Goal: Information Seeking & Learning: Learn about a topic

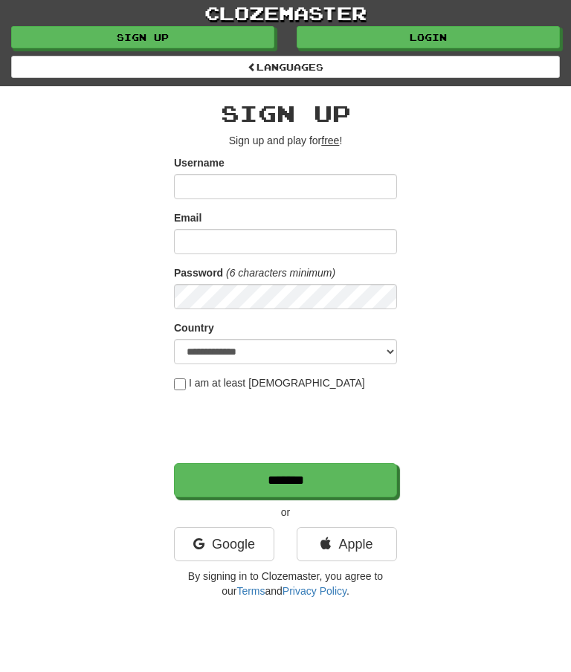
click at [423, 35] on link "Login" at bounding box center [428, 37] width 263 height 22
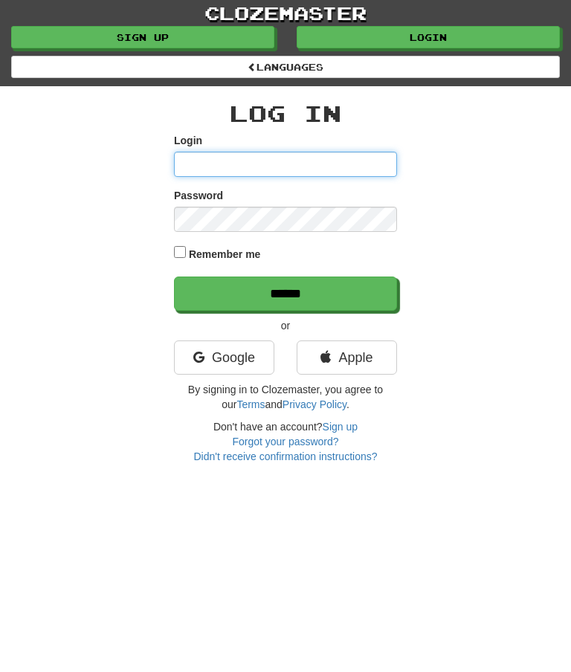
type input "********"
click at [280, 295] on input "******" at bounding box center [285, 293] width 223 height 34
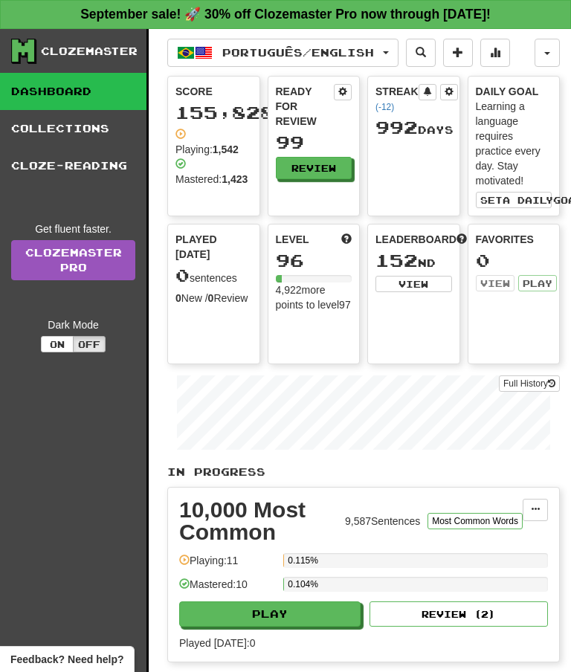
click at [67, 129] on link "Collections" at bounding box center [73, 128] width 146 height 37
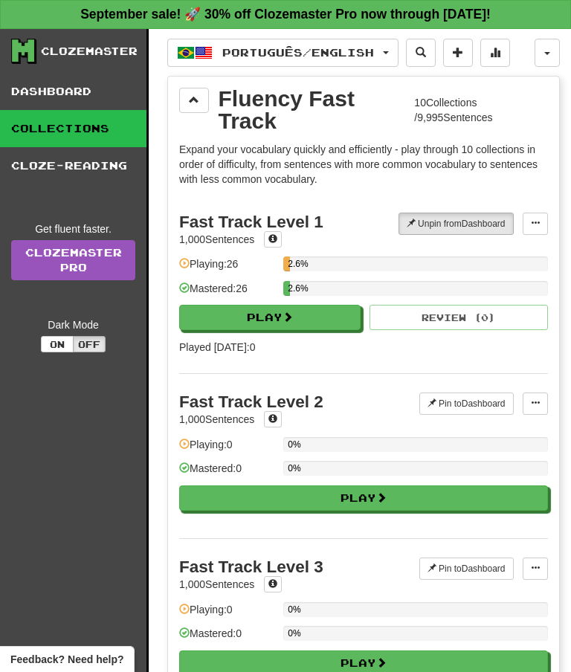
click at [191, 90] on button at bounding box center [194, 100] width 30 height 25
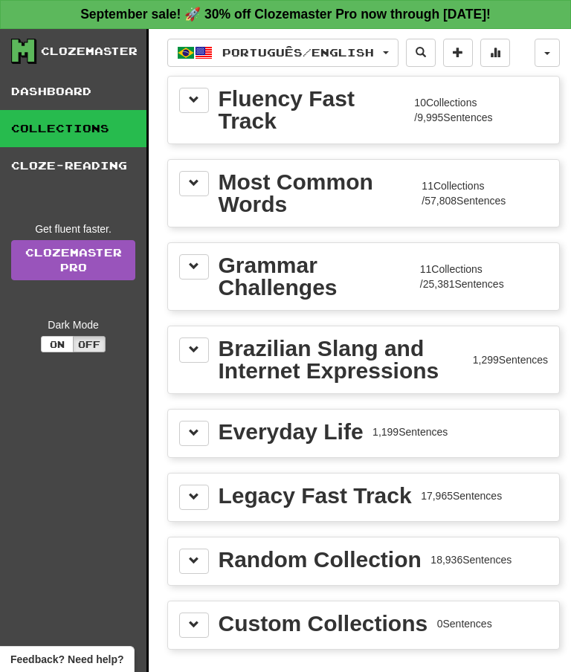
click at [197, 178] on span at bounding box center [194, 183] width 10 height 10
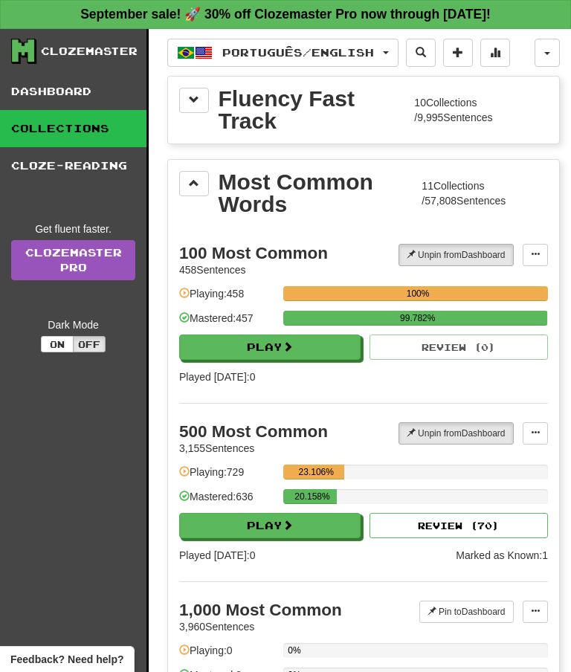
click at [293, 526] on span at bounding box center [287, 525] width 10 height 10
select select "**"
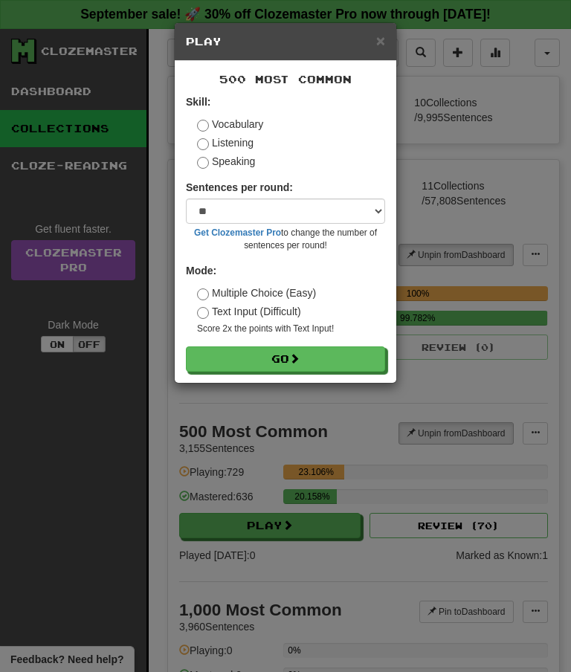
click at [381, 42] on span "×" at bounding box center [380, 40] width 9 height 17
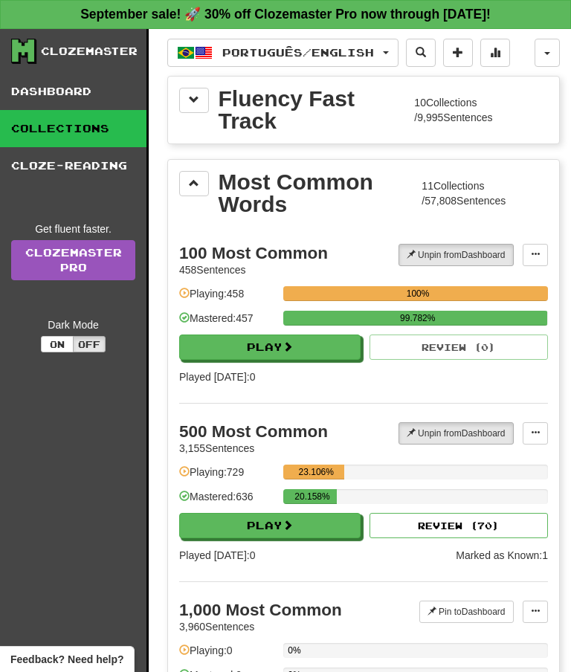
click at [201, 182] on button at bounding box center [194, 183] width 30 height 25
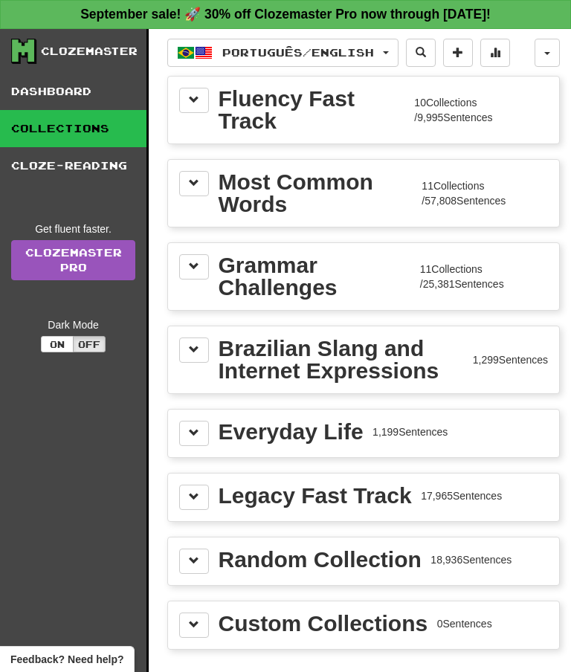
click at [201, 180] on button at bounding box center [194, 183] width 30 height 25
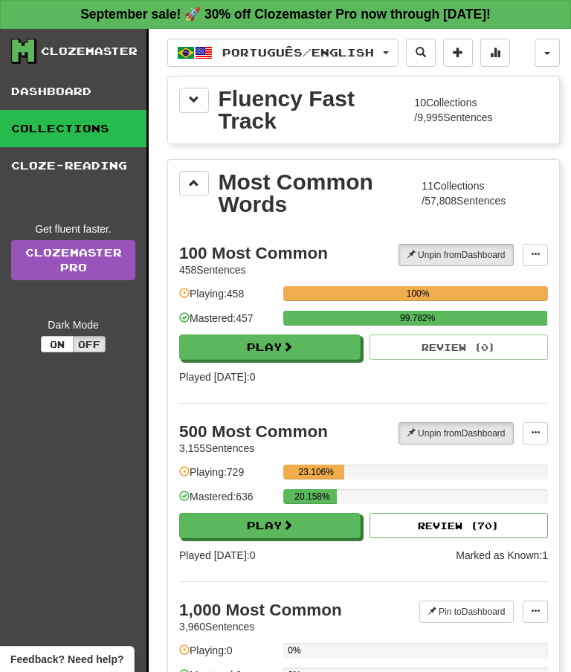
click at [241, 521] on button "Play" at bounding box center [269, 525] width 181 height 25
select select "**"
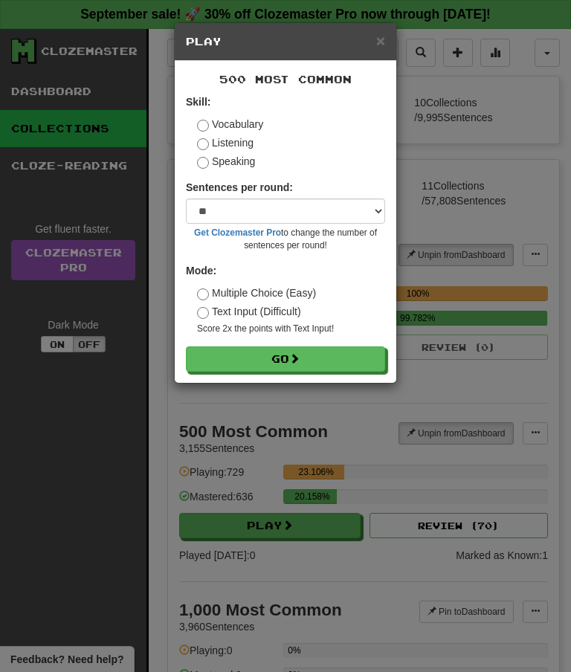
click at [258, 363] on button "Go" at bounding box center [285, 358] width 199 height 25
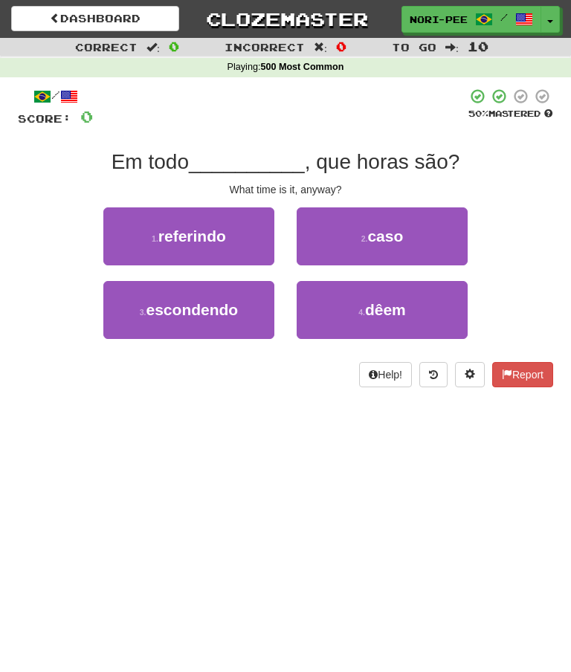
click at [90, 13] on link "Dashboard" at bounding box center [95, 18] width 168 height 25
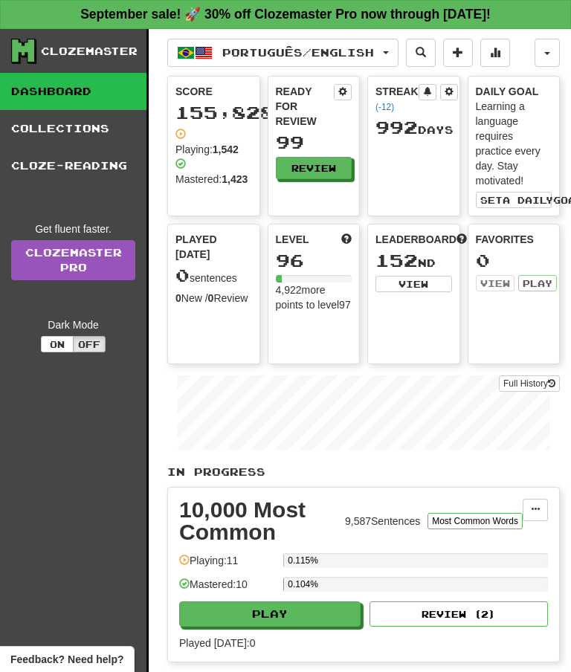
click at [75, 123] on link "Collections" at bounding box center [73, 128] width 146 height 37
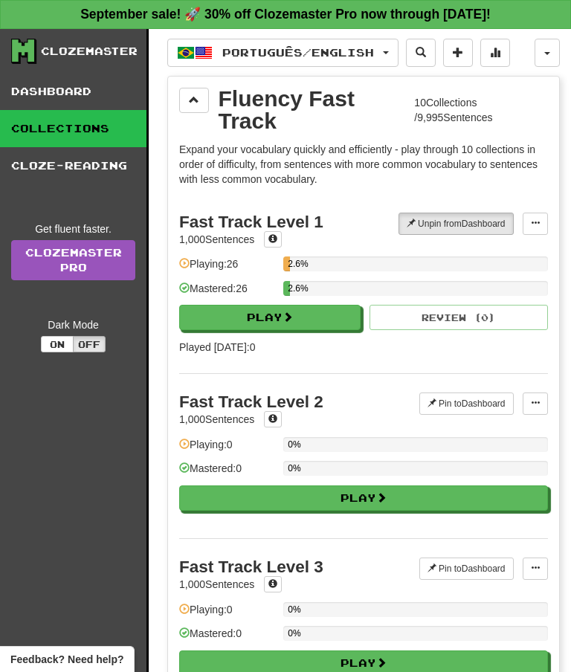
click at [197, 91] on button at bounding box center [194, 100] width 30 height 25
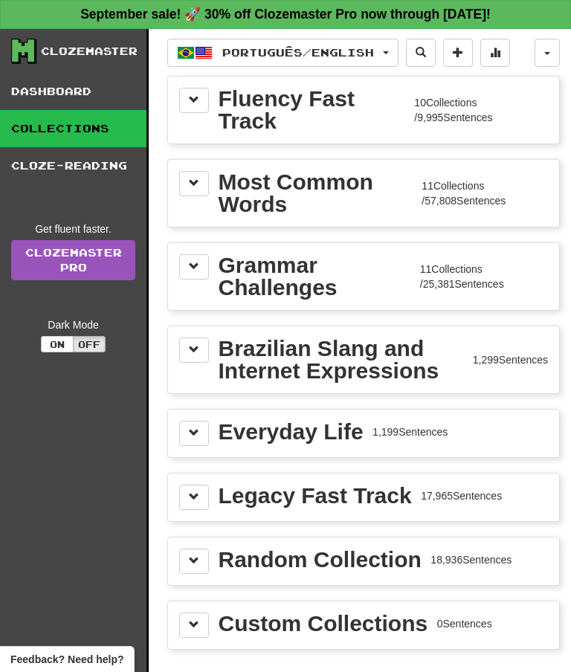
click at [199, 180] on button at bounding box center [194, 183] width 30 height 25
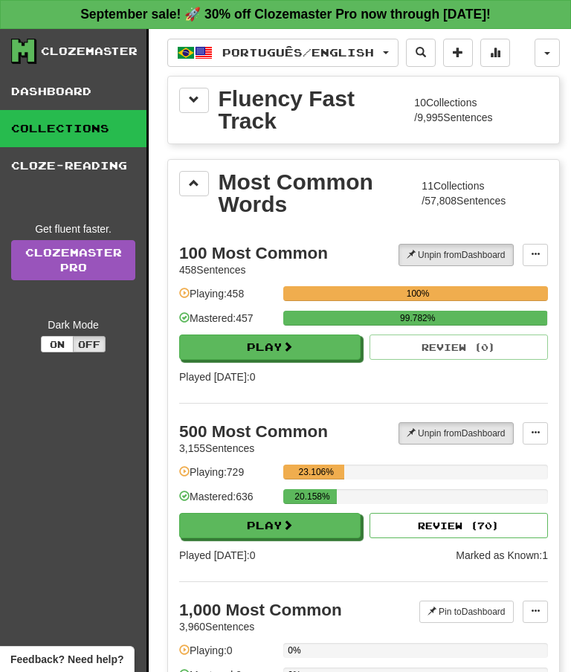
click at [274, 516] on button "Play" at bounding box center [269, 525] width 181 height 25
select select "**"
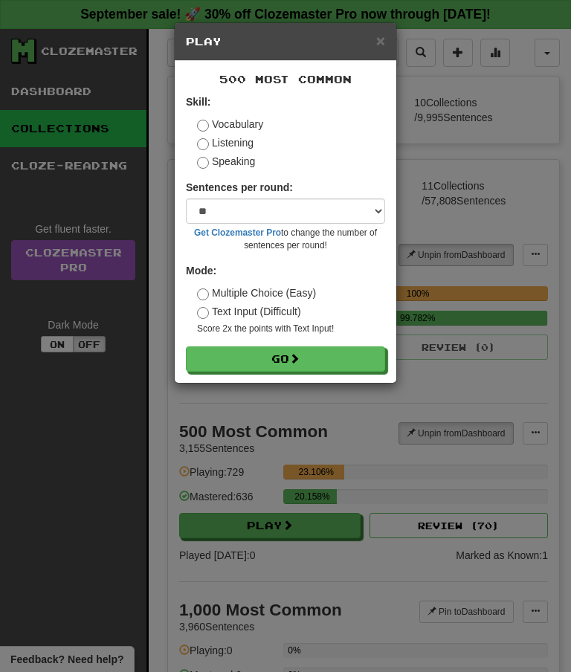
click at [254, 364] on button "Go" at bounding box center [285, 358] width 199 height 25
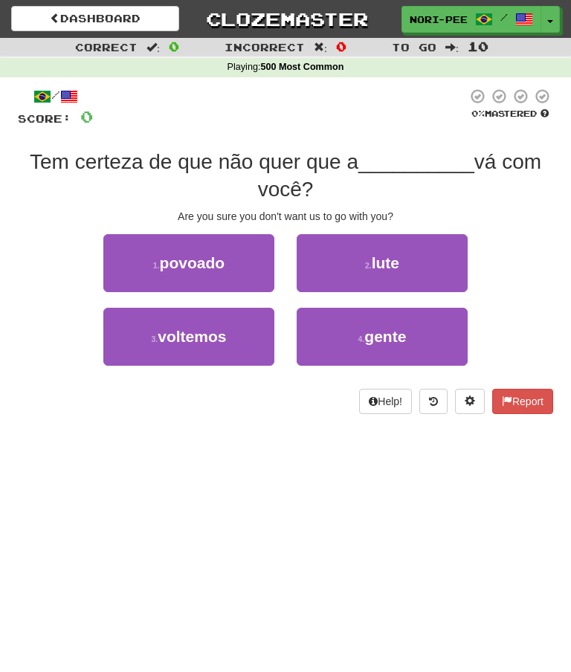
click at [352, 308] on button "4 . gente" at bounding box center [382, 337] width 171 height 58
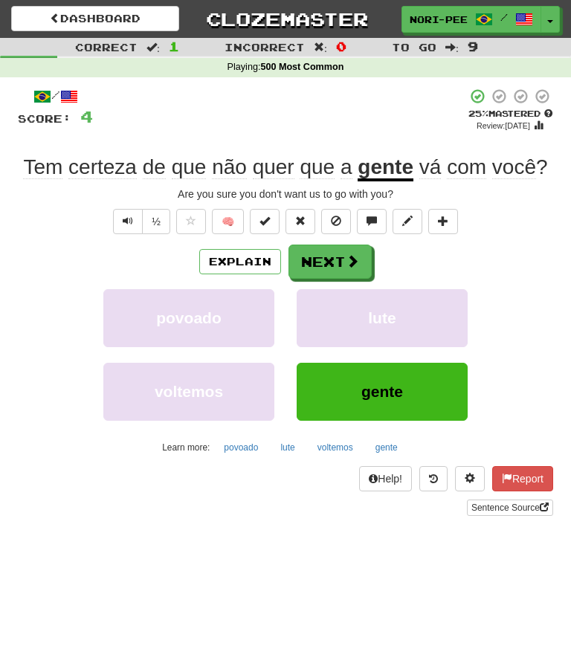
click at [333, 249] on button "Next" at bounding box center [329, 262] width 83 height 34
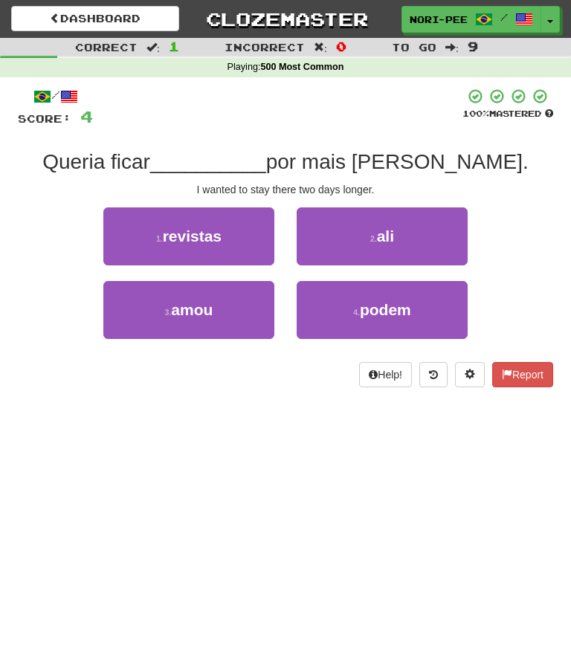
click at [370, 239] on small "2 ." at bounding box center [373, 238] width 7 height 9
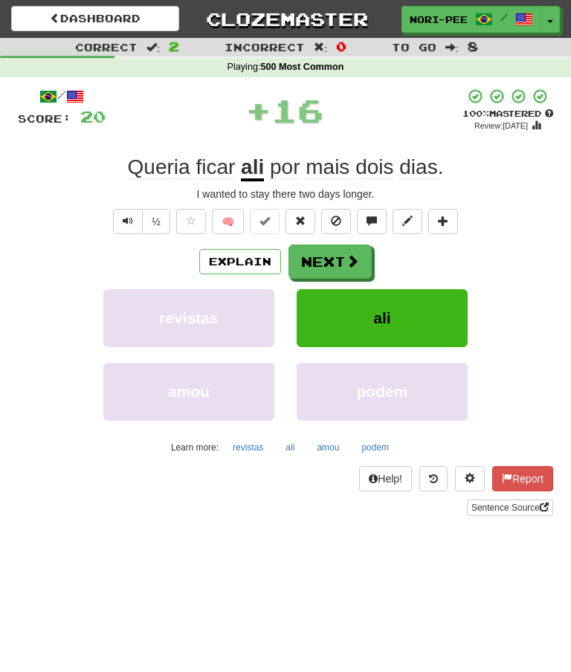
click at [328, 252] on button "Next" at bounding box center [329, 262] width 83 height 34
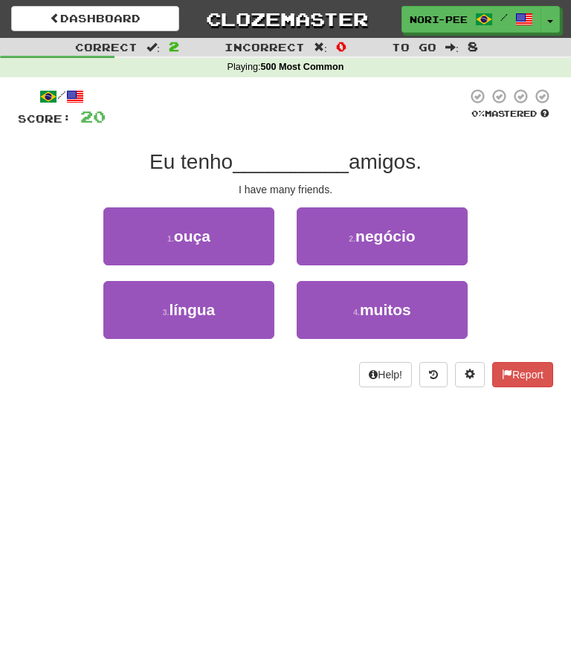
click at [367, 312] on span "muitos" at bounding box center [385, 309] width 51 height 17
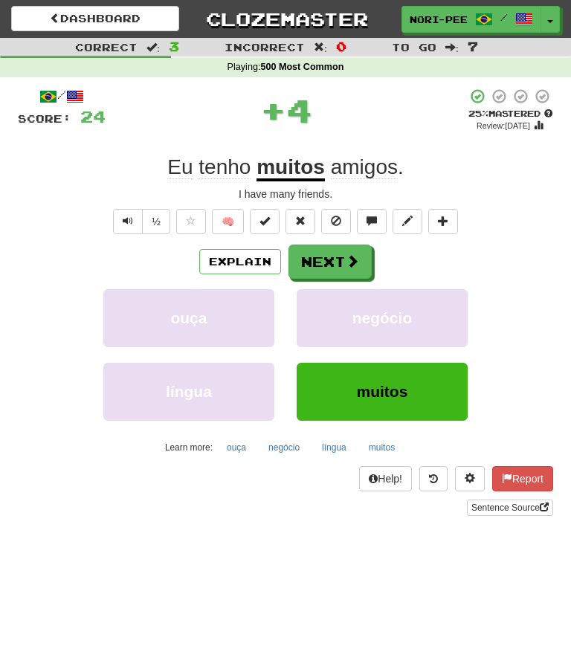
click at [330, 254] on button "Next" at bounding box center [329, 262] width 83 height 34
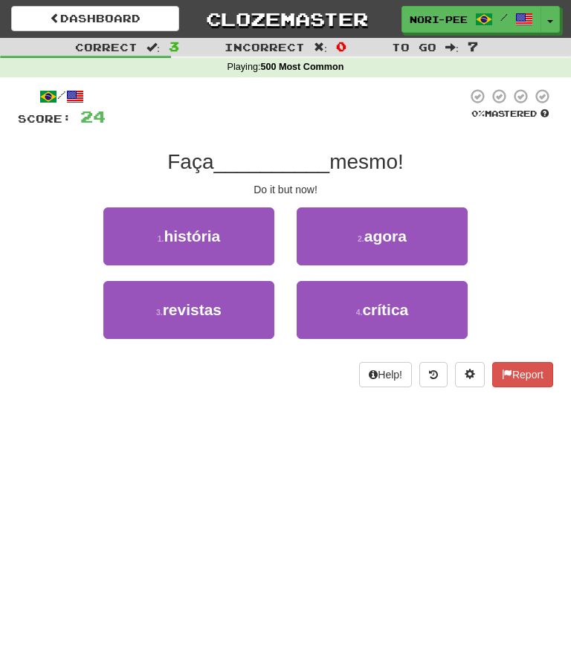
click at [358, 248] on button "2 . agora" at bounding box center [382, 236] width 171 height 58
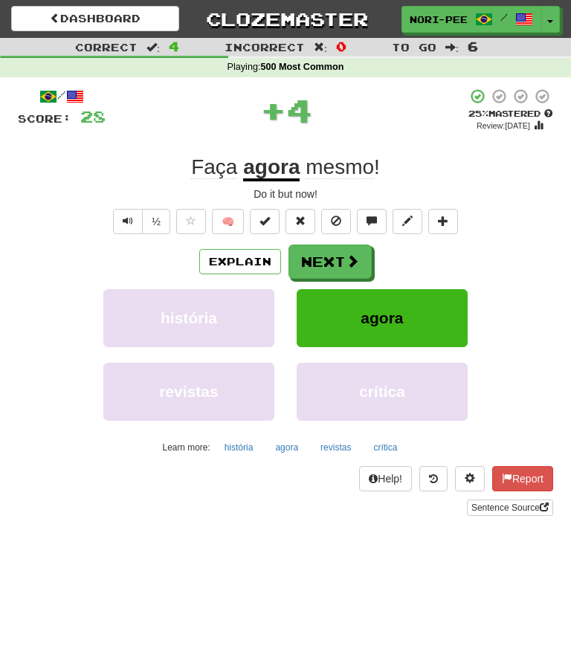
click at [329, 248] on button "Next" at bounding box center [329, 262] width 83 height 34
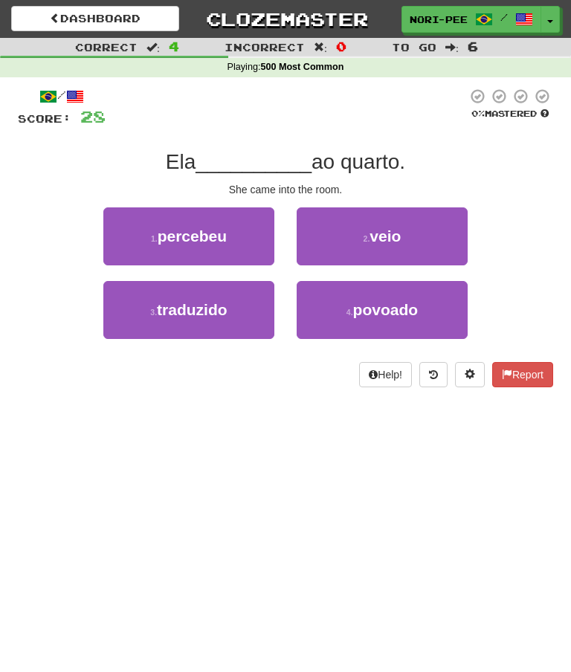
click at [363, 239] on small "2 ." at bounding box center [366, 238] width 7 height 9
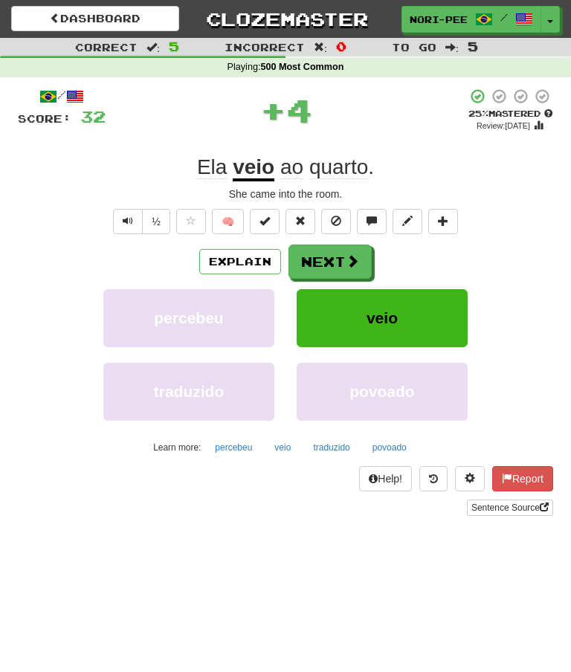
click at [346, 254] on span at bounding box center [352, 260] width 13 height 13
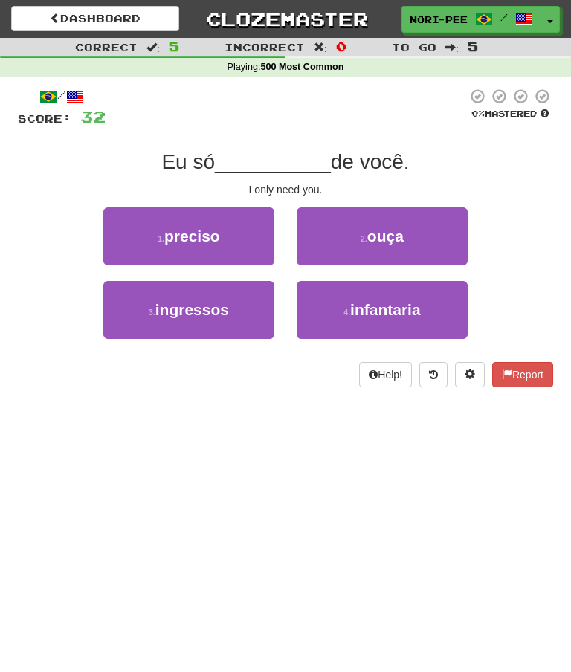
click at [248, 222] on button "1 . preciso" at bounding box center [188, 236] width 171 height 58
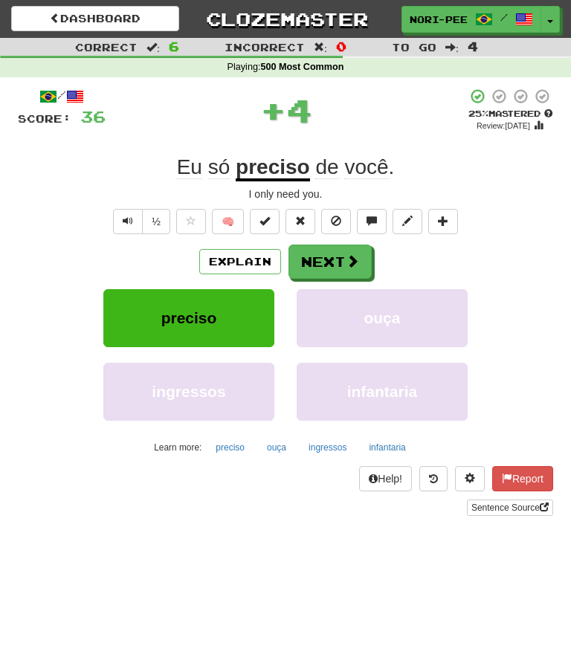
click at [340, 262] on button "Next" at bounding box center [329, 262] width 83 height 34
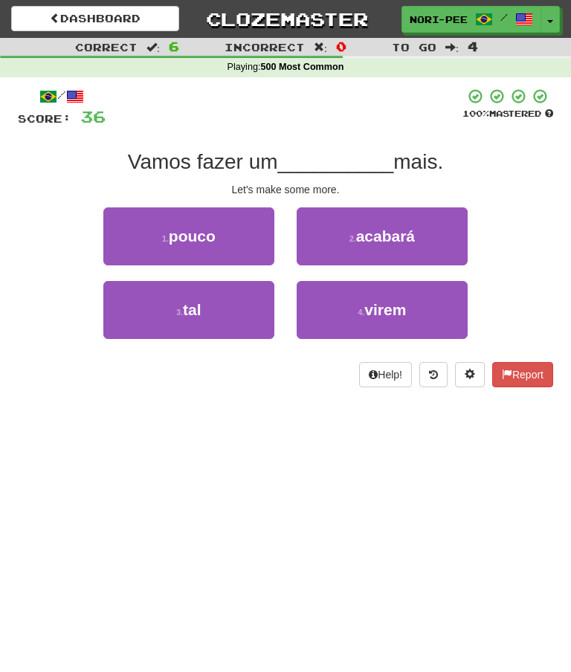
click at [219, 228] on button "1 . pouco" at bounding box center [188, 236] width 171 height 58
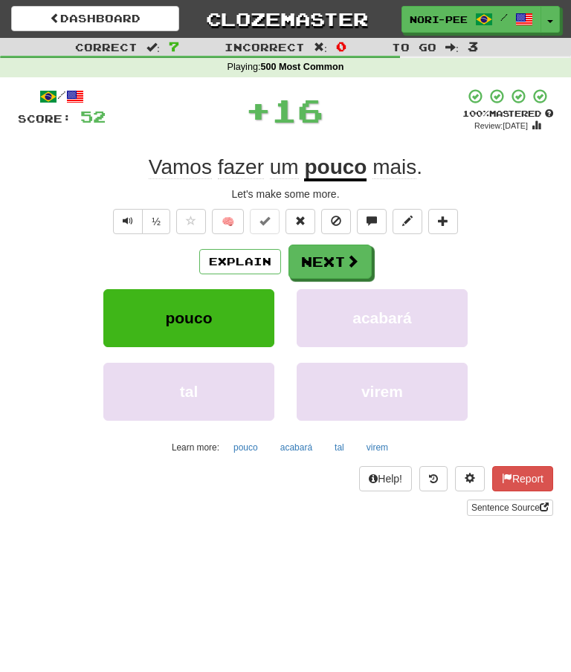
click at [337, 256] on button "Next" at bounding box center [329, 262] width 83 height 34
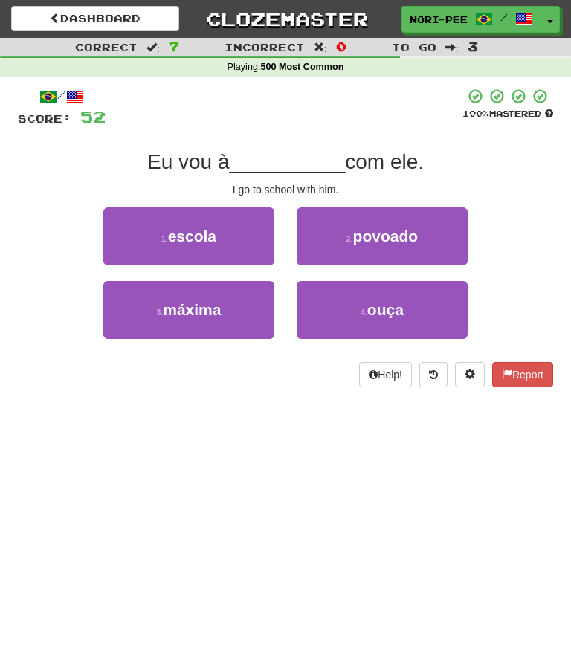
click at [236, 224] on button "1 . escola" at bounding box center [188, 236] width 171 height 58
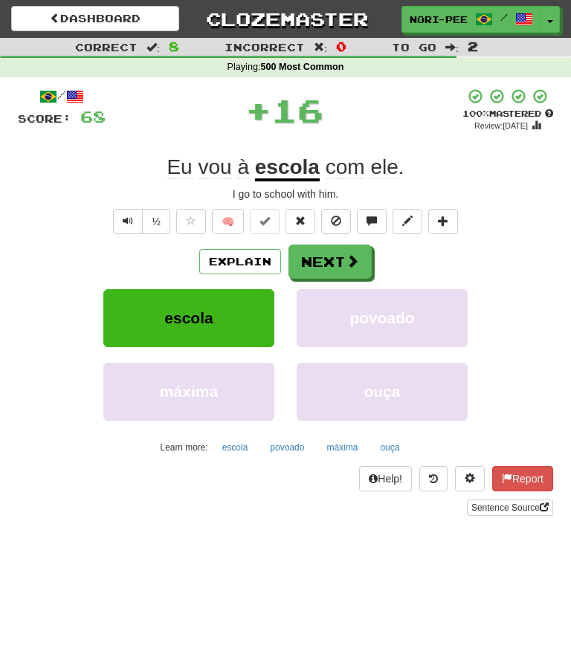
click at [342, 253] on button "Next" at bounding box center [329, 262] width 83 height 34
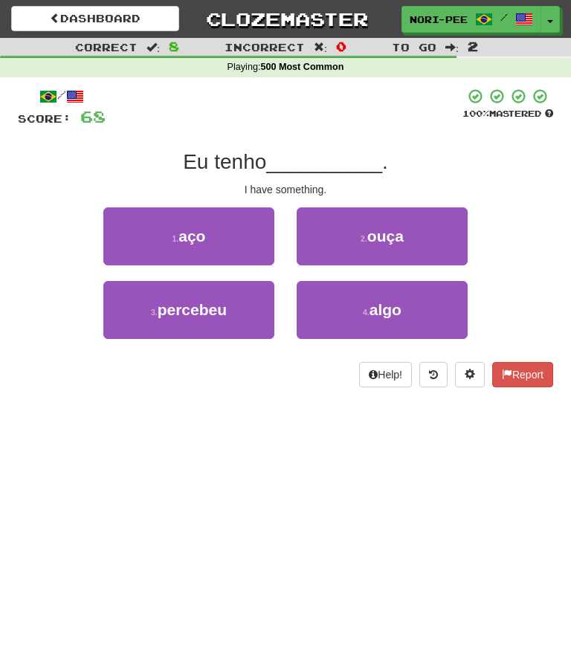
click at [346, 315] on button "4 . algo" at bounding box center [382, 310] width 171 height 58
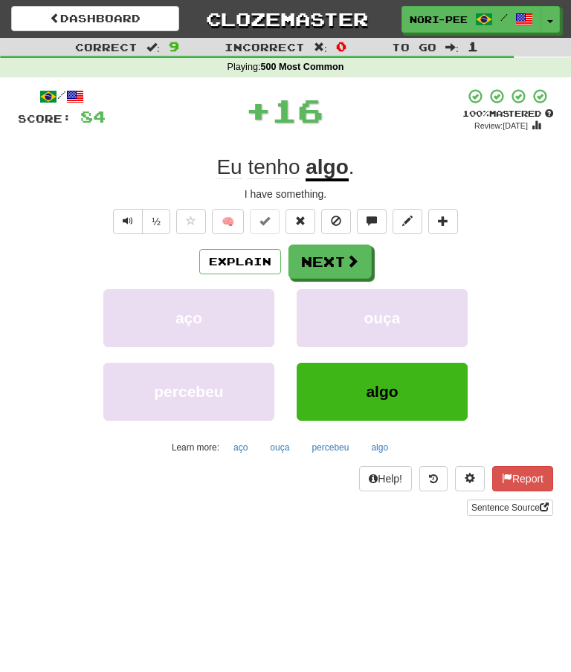
click at [334, 249] on button "Next" at bounding box center [329, 262] width 83 height 34
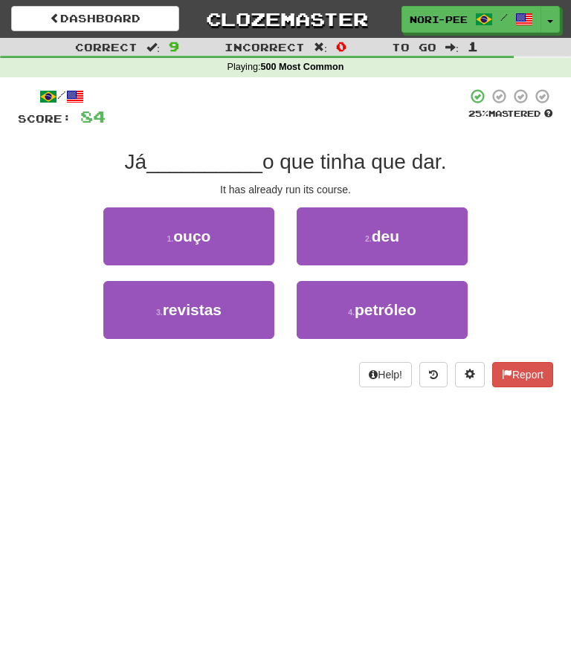
click at [382, 227] on span "deu" at bounding box center [386, 235] width 28 height 17
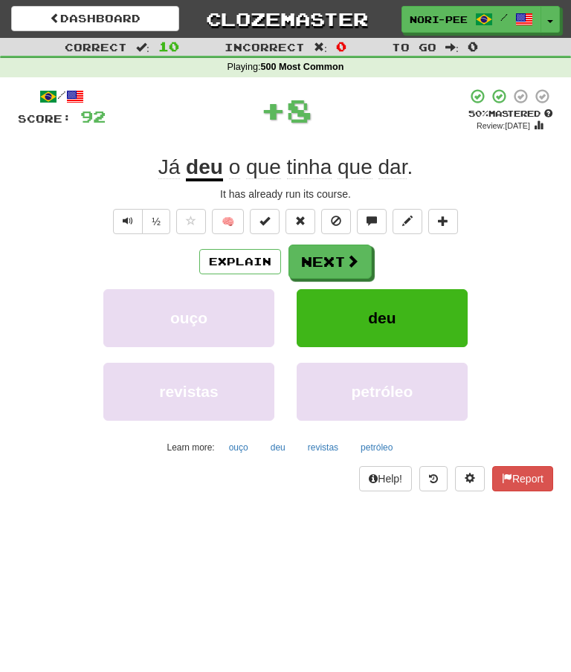
click at [338, 249] on button "Next" at bounding box center [329, 262] width 83 height 34
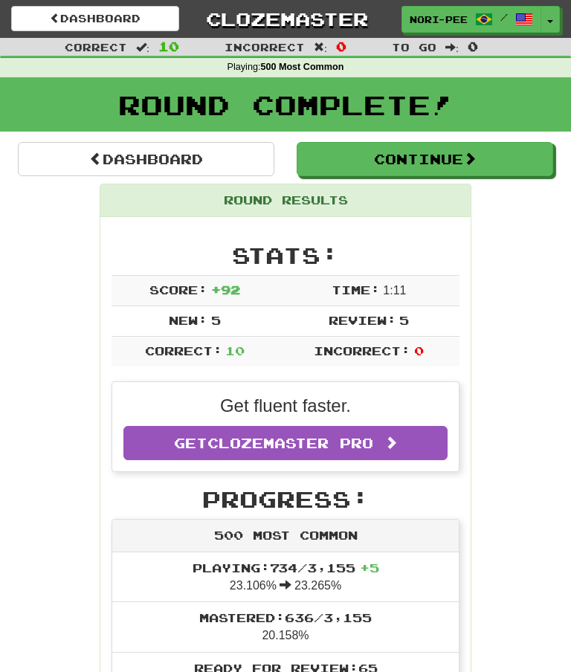
click at [549, 23] on button "Toggle Dropdown" at bounding box center [549, 19] width 19 height 27
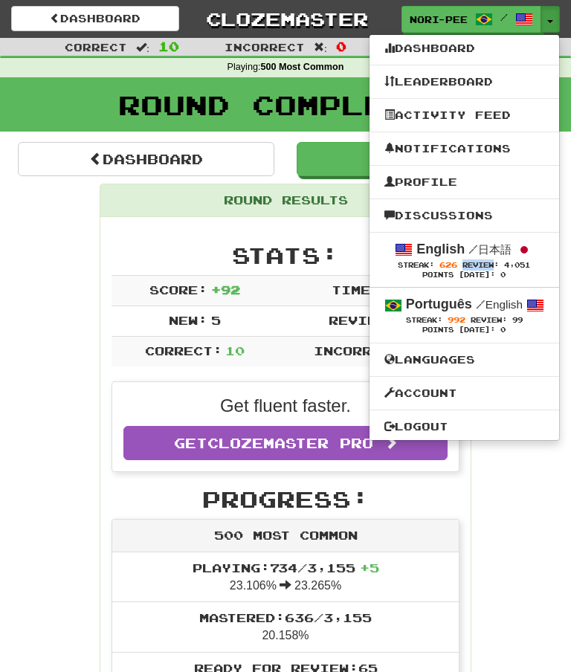
click at [518, 514] on div at bounding box center [285, 336] width 571 height 672
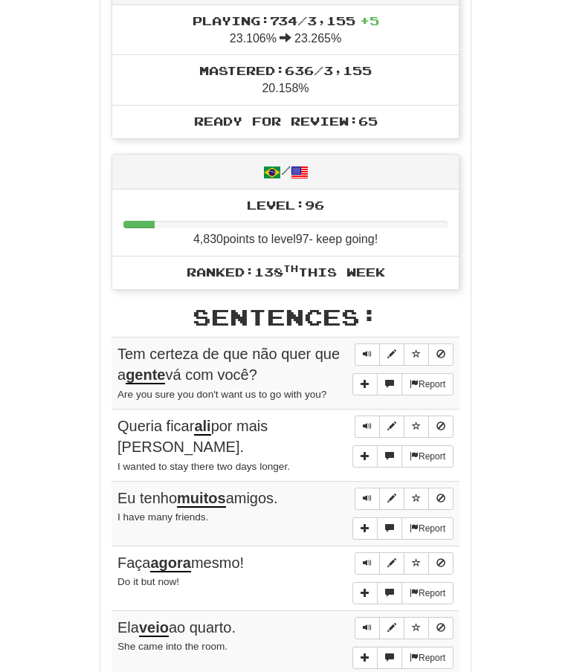
scroll to position [547, 0]
click at [370, 349] on span "Sentence controls" at bounding box center [367, 353] width 9 height 9
click at [526, 356] on div "Round Results Stats: Score: + 92 Time: 1 : 11 New: 5 Review: 5 Correct: 10 Inco…" at bounding box center [285, 329] width 535 height 1385
click at [365, 349] on span "Sentence controls" at bounding box center [367, 353] width 9 height 9
click at [369, 421] on span "Sentence controls" at bounding box center [367, 425] width 9 height 9
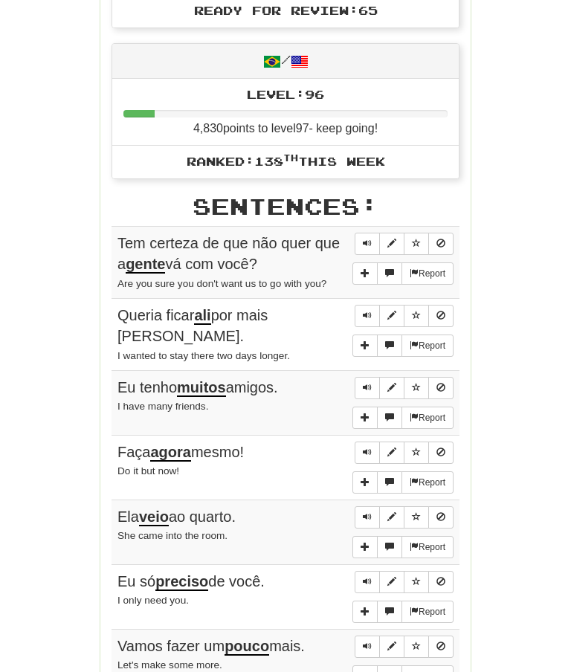
scroll to position [659, 0]
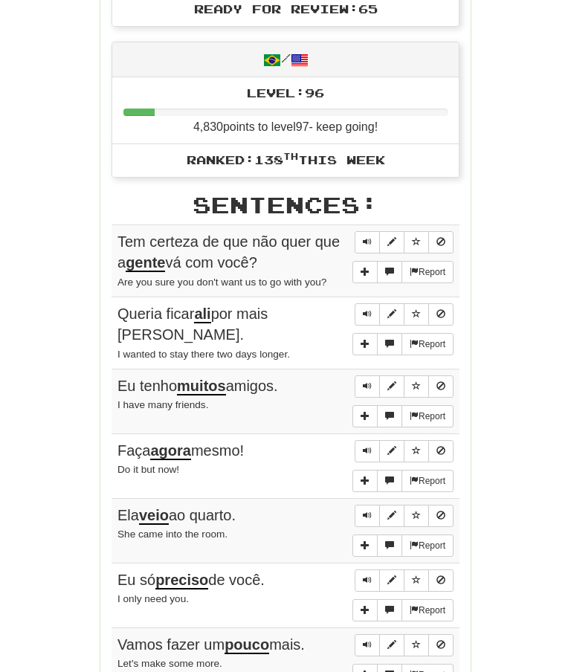
click at [367, 381] on span "Sentence controls" at bounding box center [367, 385] width 9 height 9
click at [368, 237] on span "Sentence controls" at bounding box center [367, 241] width 9 height 9
click at [518, 221] on div "Round Results Stats: Score: + 92 Time: 1 : 11 New: 5 Review: 5 Correct: 10 Inco…" at bounding box center [285, 216] width 535 height 1385
click at [368, 237] on span "Sentence controls" at bounding box center [367, 241] width 9 height 9
click at [528, 261] on div "Round Results Stats: Score: + 92 Time: 1 : 11 New: 5 Review: 5 Correct: 10 Inco…" at bounding box center [285, 216] width 535 height 1385
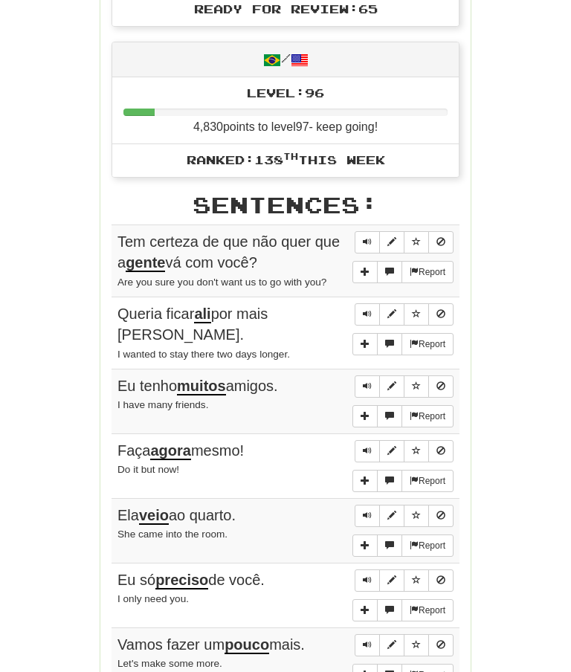
click at [355, 231] on button "Sentence controls" at bounding box center [367, 242] width 25 height 22
click at [514, 220] on div "Round Results Stats: Score: + 92 Time: 1 : 11 New: 5 Review: 5 Correct: 10 Inco…" at bounding box center [285, 216] width 535 height 1385
click at [367, 237] on span "Sentence controls" at bounding box center [367, 241] width 9 height 9
click at [520, 220] on div "Round Results Stats: Score: + 92 Time: 1 : 11 New: 5 Review: 5 Correct: 10 Inco…" at bounding box center [285, 216] width 535 height 1385
click at [364, 231] on button "Sentence controls" at bounding box center [367, 242] width 25 height 22
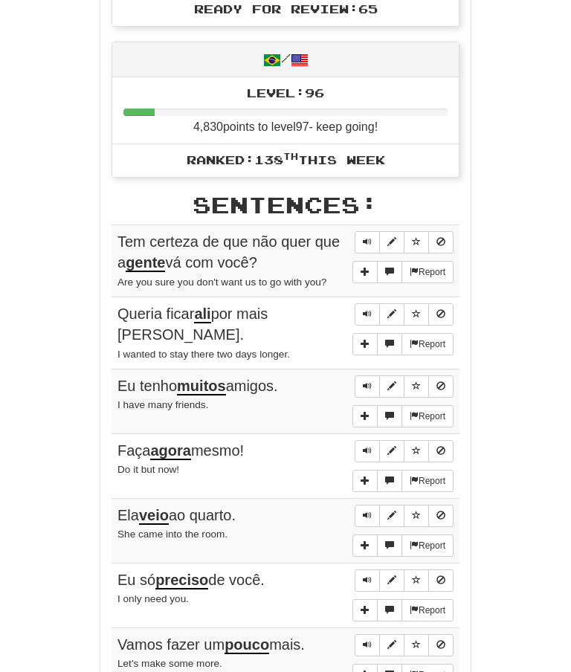
click at [523, 227] on div "Round Results Stats: Score: + 92 Time: 1 : 11 New: 5 Review: 5 Correct: 10 Inco…" at bounding box center [285, 216] width 535 height 1385
click at [372, 231] on button "Sentence controls" at bounding box center [367, 242] width 25 height 22
click at [363, 309] on span "Sentence controls" at bounding box center [367, 313] width 9 height 9
click at [362, 375] on button "Sentence controls" at bounding box center [367, 386] width 25 height 22
click at [500, 363] on div "Round Results Stats: Score: + 92 Time: 1 : 11 New: 5 Review: 5 Correct: 10 Inco…" at bounding box center [285, 216] width 535 height 1385
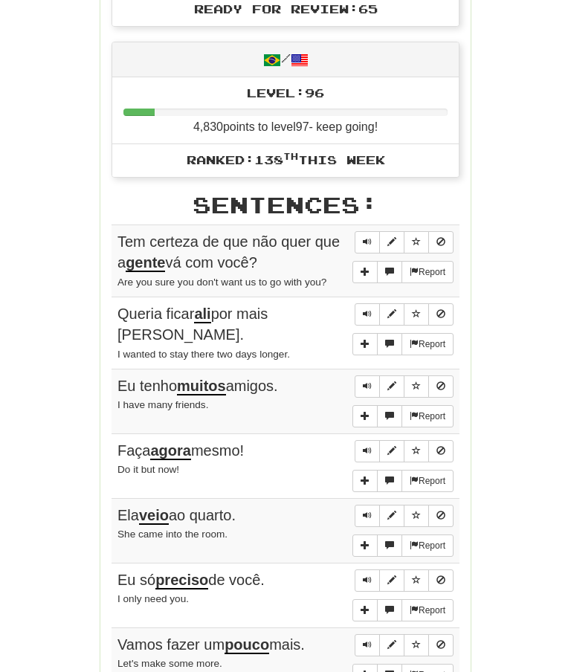
click at [367, 381] on span "Sentence controls" at bounding box center [367, 385] width 9 height 9
click at [364, 440] on button "Sentence controls" at bounding box center [367, 451] width 25 height 22
click at [514, 424] on div "Round Results Stats: Score: + 92 Time: 1 : 11 New: 5 Review: 5 Correct: 10 Inco…" at bounding box center [285, 216] width 535 height 1385
click at [366, 446] on span "Sentence controls" at bounding box center [367, 450] width 9 height 9
click at [516, 418] on div "Round Results Stats: Score: + 92 Time: 1 : 11 New: 5 Review: 5 Correct: 10 Inco…" at bounding box center [285, 216] width 535 height 1385
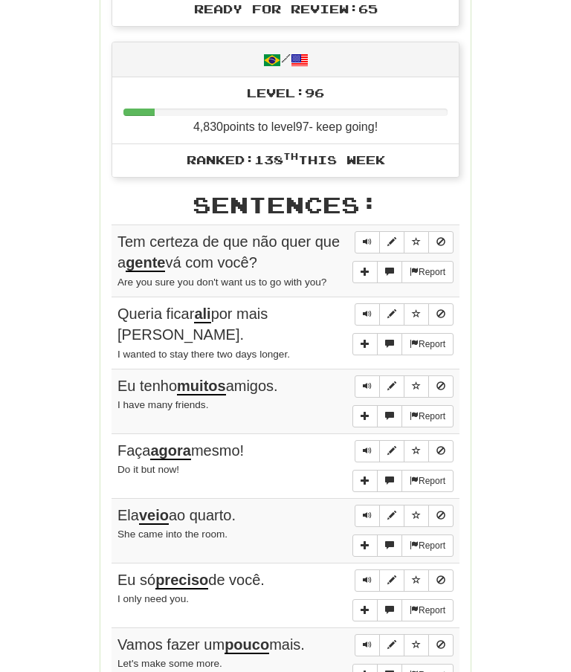
click at [360, 440] on button "Sentence controls" at bounding box center [367, 451] width 25 height 22
click at [375, 505] on button "Sentence controls" at bounding box center [367, 516] width 25 height 22
click at [534, 483] on div "Round Results Stats: Score: + 92 Time: 1 : 11 New: 5 Review: 5 Correct: 10 Inco…" at bounding box center [285, 216] width 535 height 1385
click at [366, 511] on span "Sentence controls" at bounding box center [367, 515] width 9 height 9
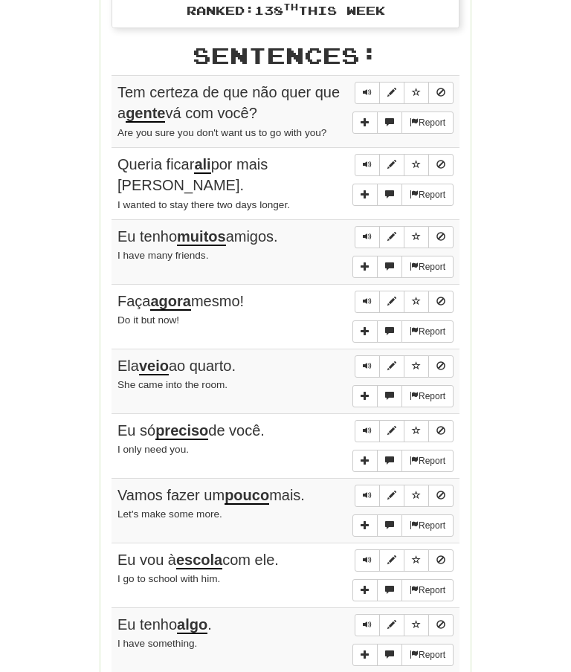
click at [363, 421] on button "Sentence controls" at bounding box center [367, 432] width 25 height 22
click at [535, 415] on div "Round Results Stats: Score: + 92 Time: 1 : 11 New: 5 Review: 5 Correct: 10 Inco…" at bounding box center [285, 67] width 535 height 1385
click at [360, 420] on button "Sentence controls" at bounding box center [367, 431] width 25 height 22
click at [361, 485] on button "Sentence controls" at bounding box center [367, 496] width 25 height 22
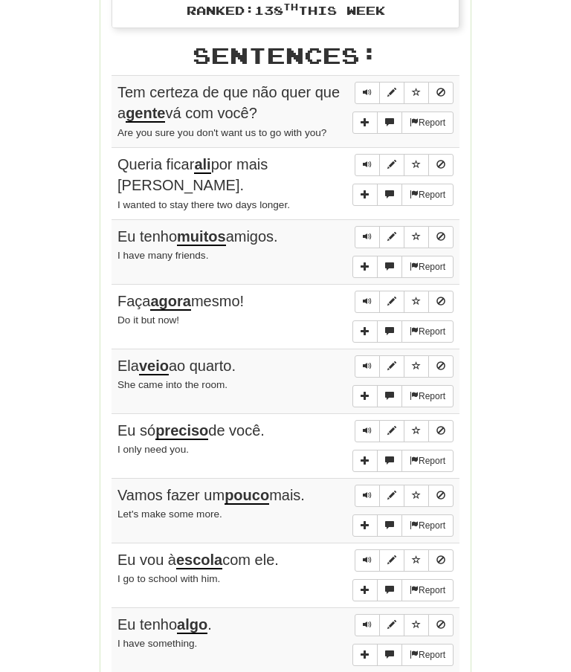
click at [535, 469] on div "Round Results Stats: Score: + 92 Time: 1 : 11 New: 5 Review: 5 Correct: 10 Inco…" at bounding box center [285, 67] width 535 height 1385
click at [362, 485] on button "Sentence controls" at bounding box center [367, 496] width 25 height 22
click at [363, 555] on span "Sentence controls" at bounding box center [367, 559] width 9 height 9
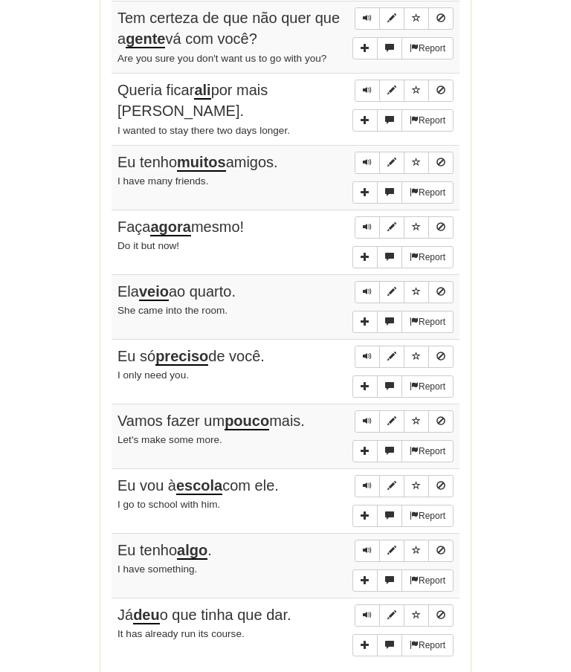
scroll to position [913, 0]
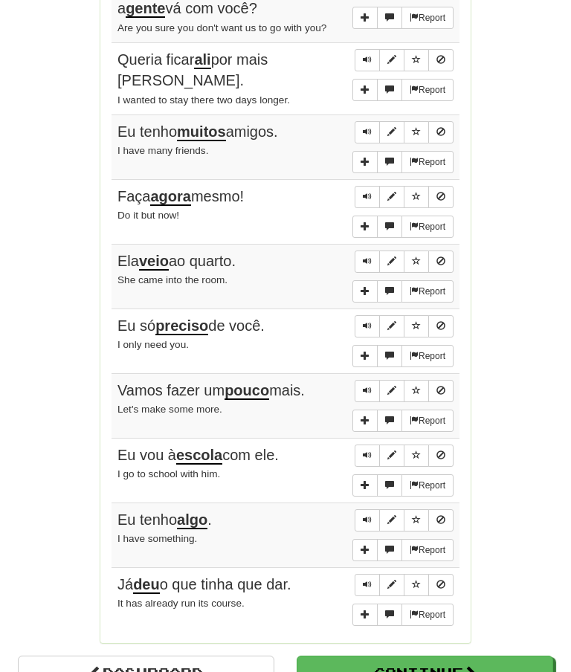
click at [357, 445] on button "Sentence controls" at bounding box center [367, 456] width 25 height 22
click at [358, 444] on button "Sentence controls" at bounding box center [367, 455] width 25 height 22
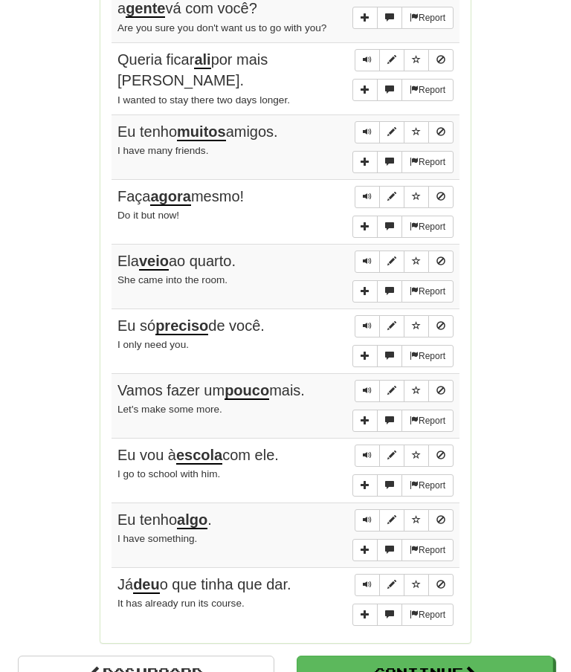
click at [368, 515] on span "Sentence controls" at bounding box center [367, 519] width 9 height 9
click at [359, 509] on button "Sentence controls" at bounding box center [367, 520] width 25 height 22
click at [366, 580] on span "Sentence controls" at bounding box center [367, 584] width 9 height 9
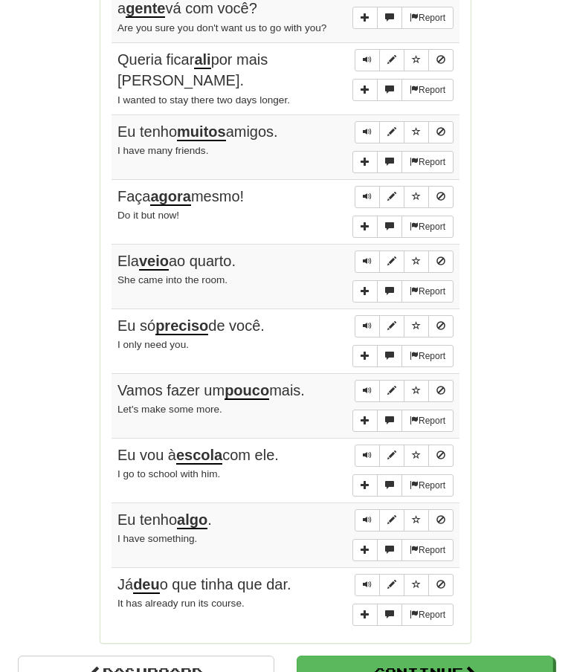
click at [374, 574] on button "Sentence controls" at bounding box center [367, 585] width 25 height 22
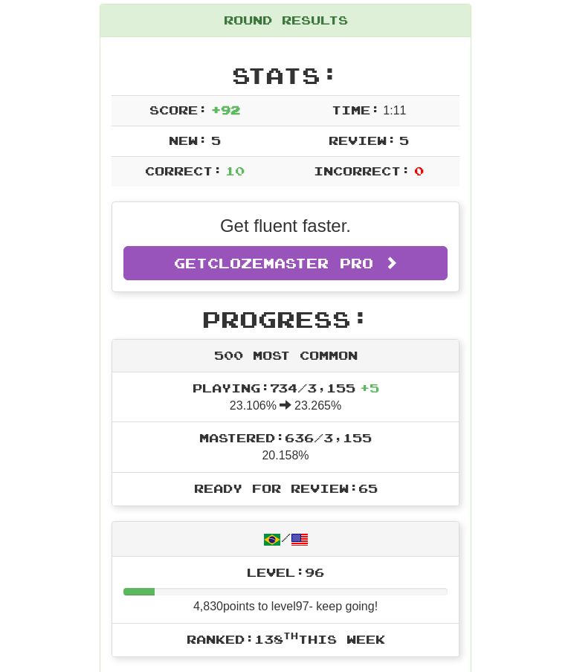
scroll to position [0, 0]
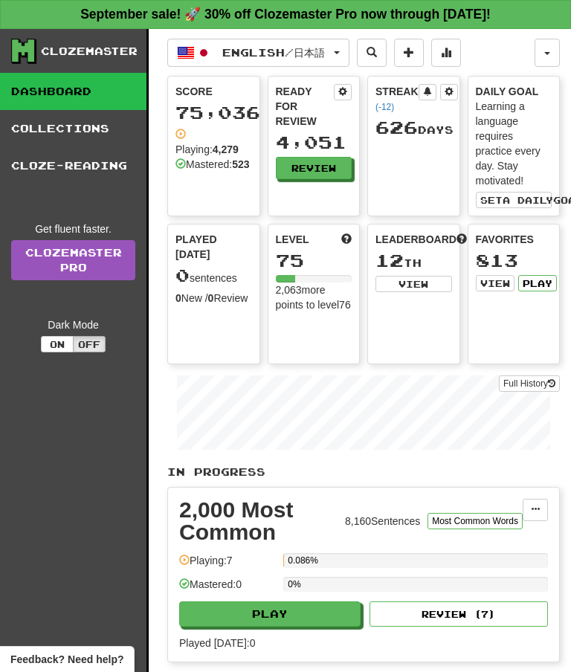
click at [539, 280] on button "Play" at bounding box center [537, 283] width 39 height 16
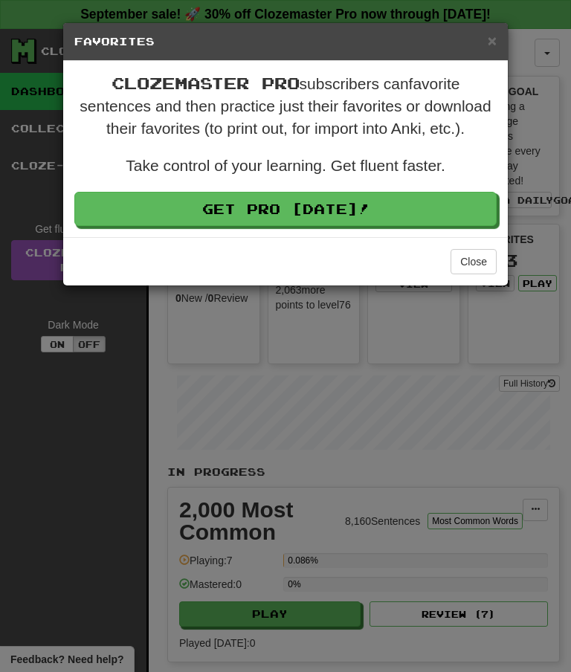
click at [470, 260] on button "Close" at bounding box center [473, 261] width 46 height 25
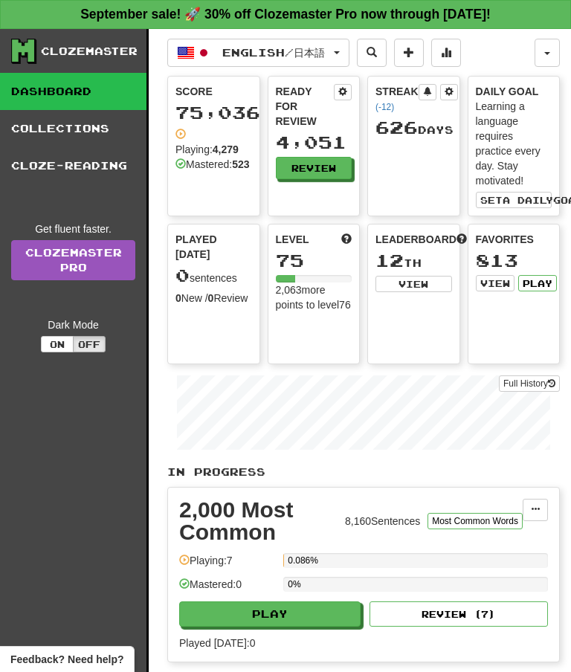
click at [68, 126] on link "Collections" at bounding box center [73, 128] width 146 height 37
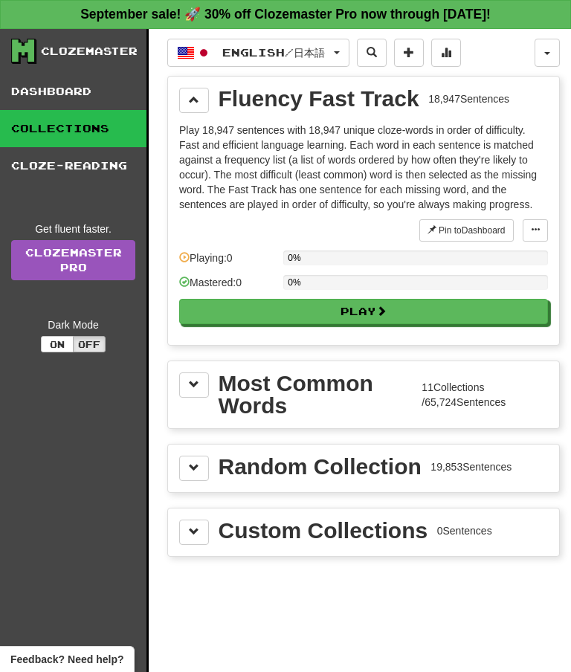
click at [195, 94] on span at bounding box center [194, 99] width 10 height 10
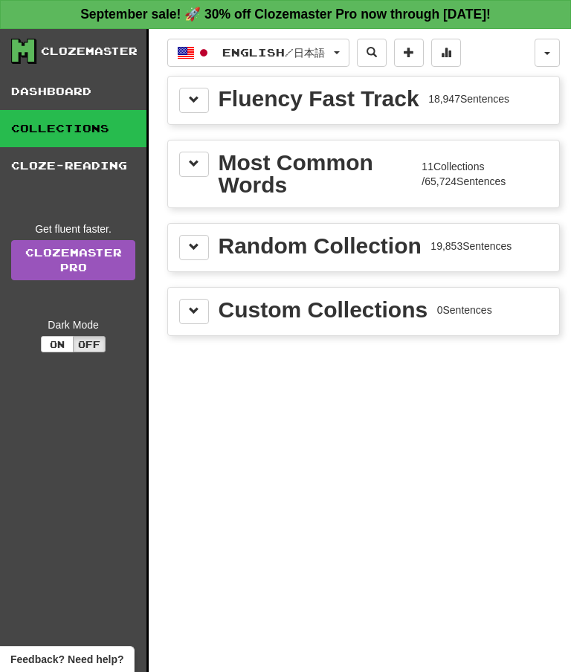
click at [204, 163] on button at bounding box center [194, 164] width 30 height 25
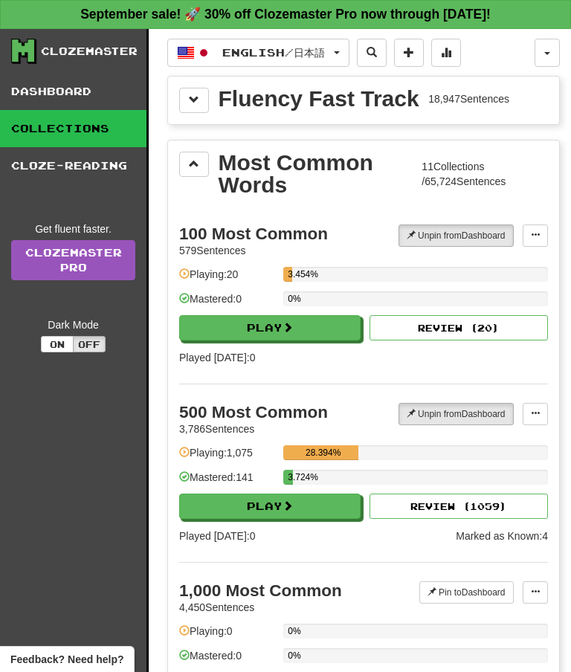
click at [65, 76] on link "Dashboard" at bounding box center [73, 91] width 146 height 37
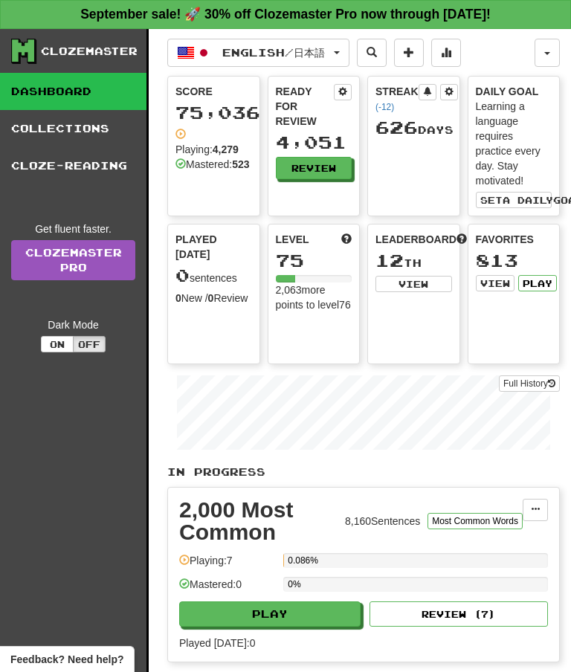
click at [85, 136] on link "Collections" at bounding box center [73, 128] width 146 height 37
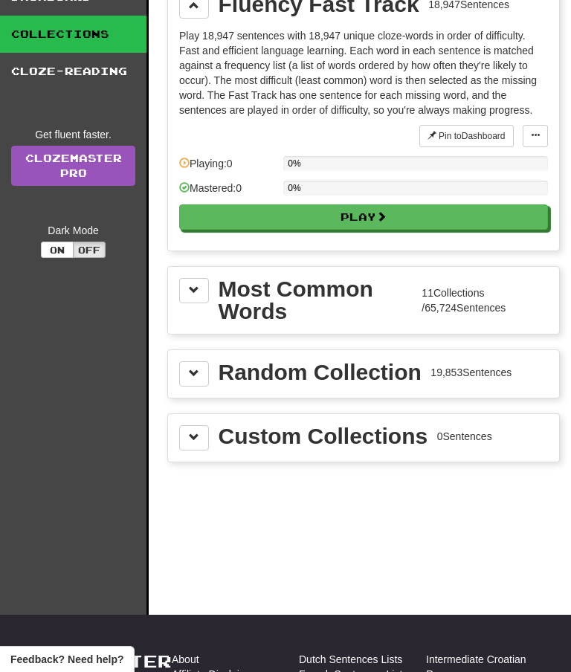
click at [198, 294] on span at bounding box center [194, 290] width 10 height 10
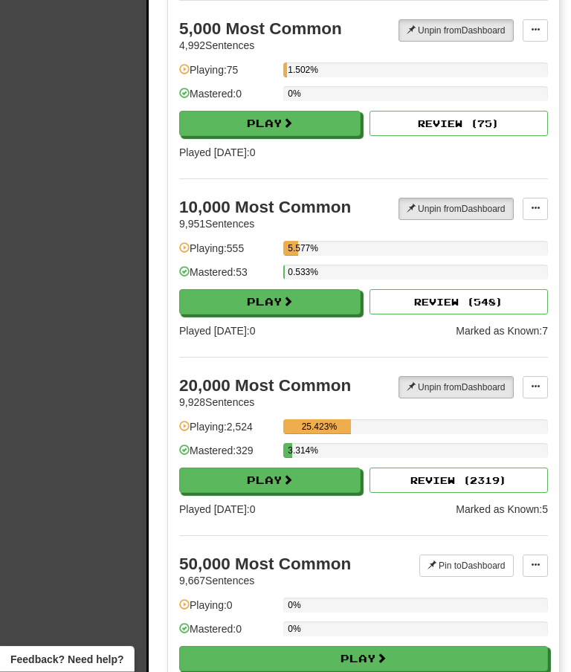
scroll to position [1484, 0]
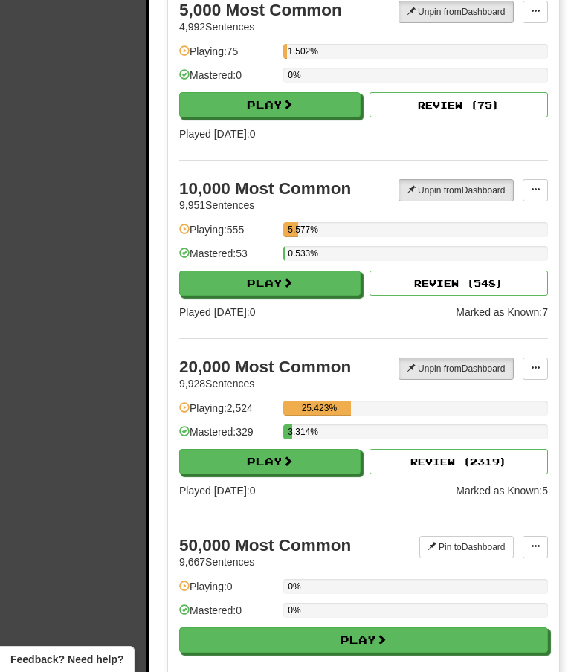
click at [282, 457] on button "Play" at bounding box center [269, 461] width 181 height 25
select select "**"
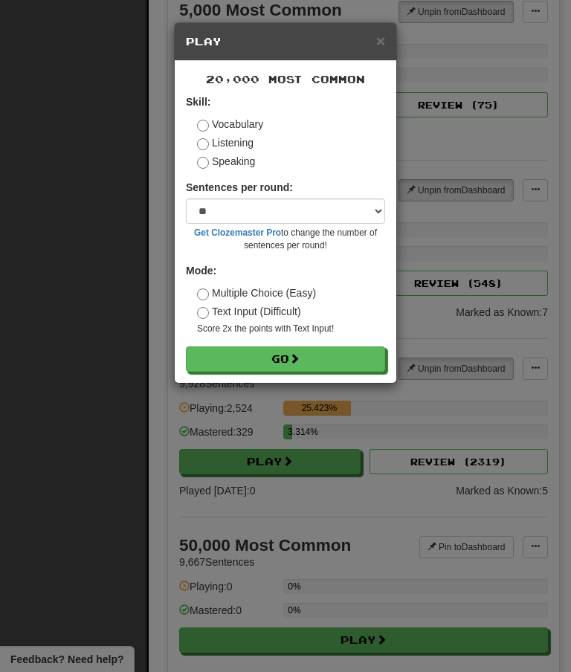
click at [278, 356] on button "Go" at bounding box center [285, 358] width 199 height 25
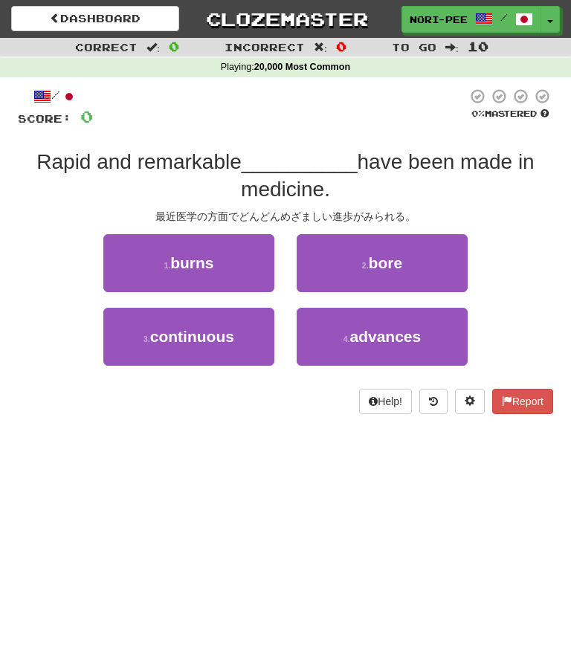
click at [372, 338] on span "advances" at bounding box center [384, 336] width 71 height 17
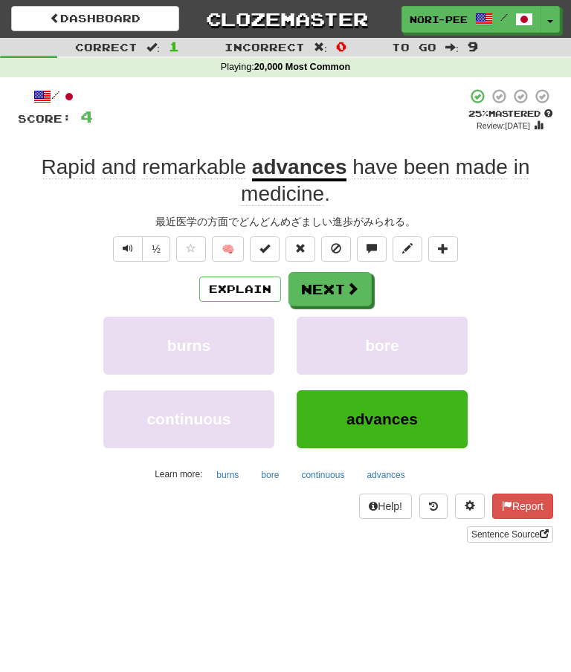
click at [335, 276] on button "Next" at bounding box center [329, 289] width 83 height 34
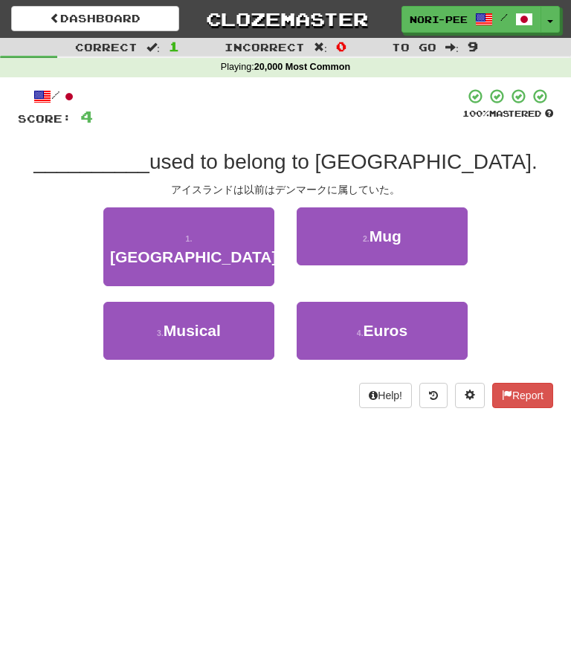
click at [239, 224] on button "1 . [GEOGRAPHIC_DATA]" at bounding box center [188, 246] width 171 height 79
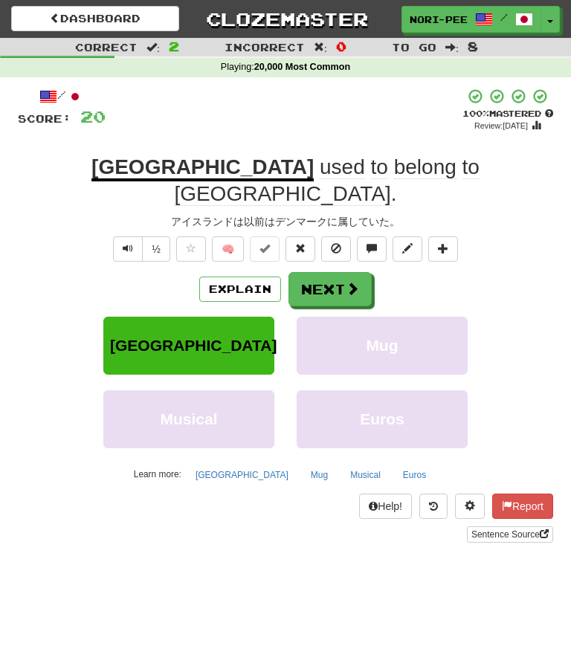
click at [337, 272] on button "Next" at bounding box center [329, 289] width 83 height 34
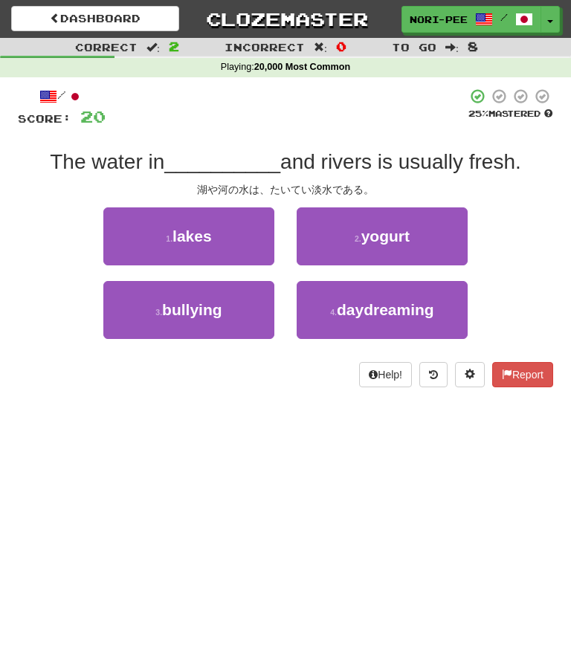
click at [227, 244] on button "1 . lakes" at bounding box center [188, 236] width 171 height 58
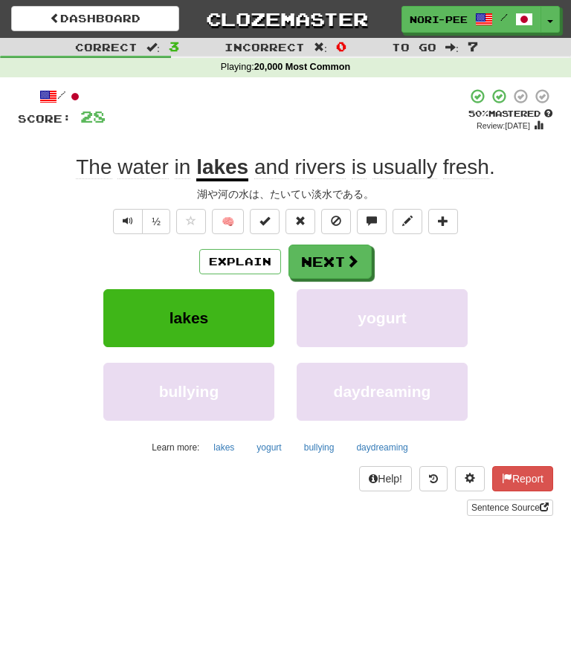
click at [340, 255] on button "Next" at bounding box center [329, 262] width 83 height 34
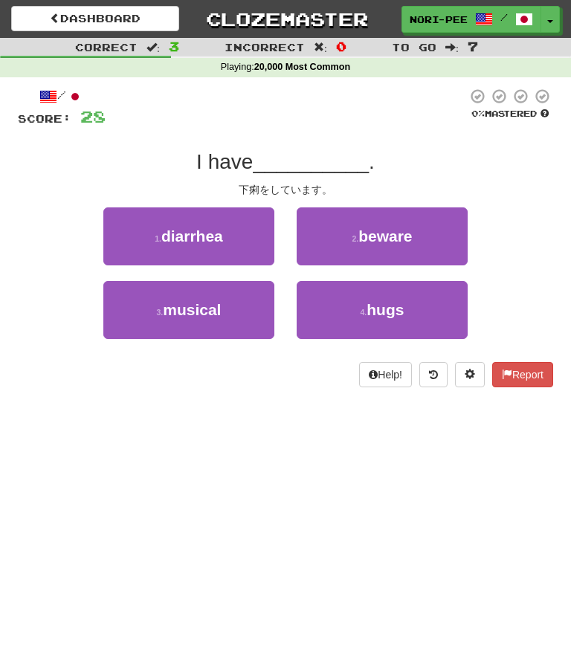
click at [245, 223] on button "1 . diarrhea" at bounding box center [188, 236] width 171 height 58
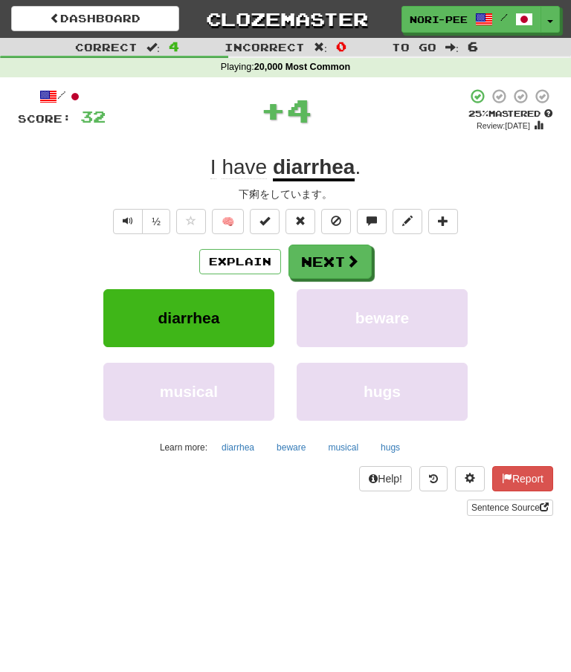
click at [348, 254] on span at bounding box center [352, 260] width 13 height 13
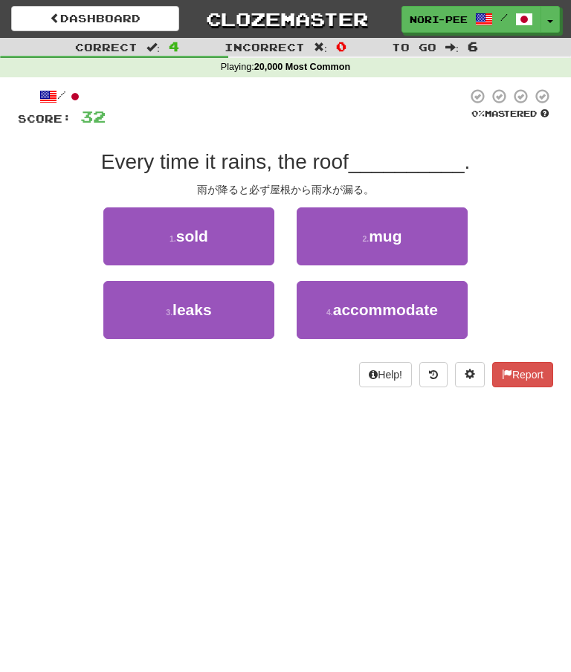
click at [230, 327] on button "3 . leaks" at bounding box center [188, 310] width 171 height 58
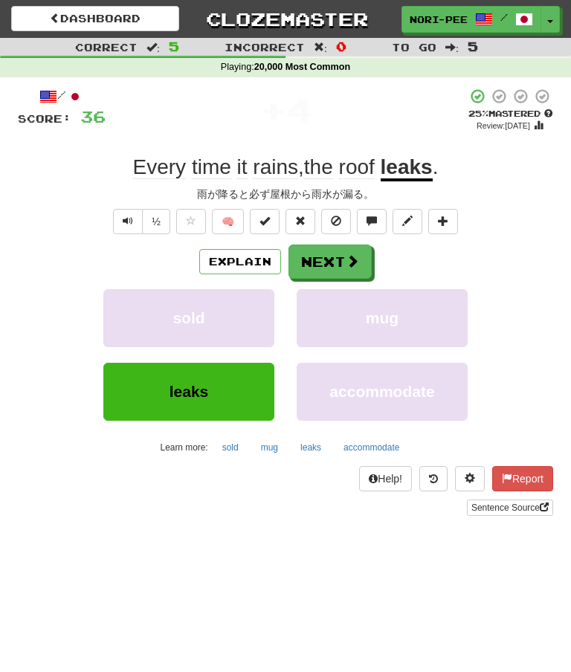
click at [346, 255] on span at bounding box center [352, 260] width 13 height 13
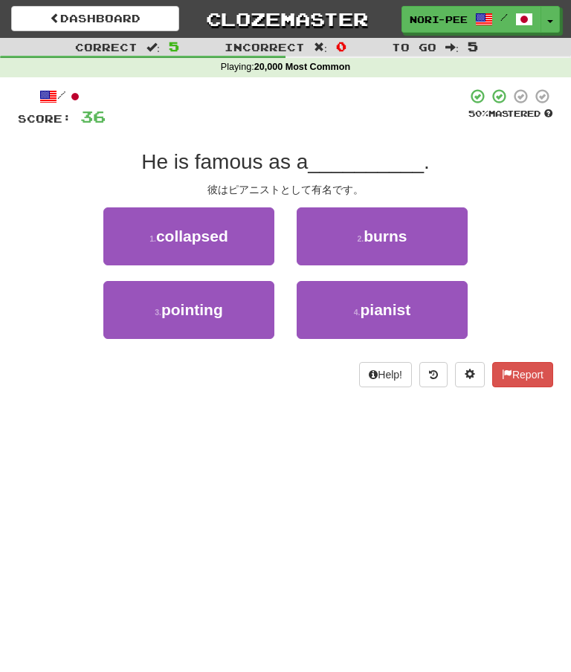
click at [346, 309] on button "4 . pianist" at bounding box center [382, 310] width 171 height 58
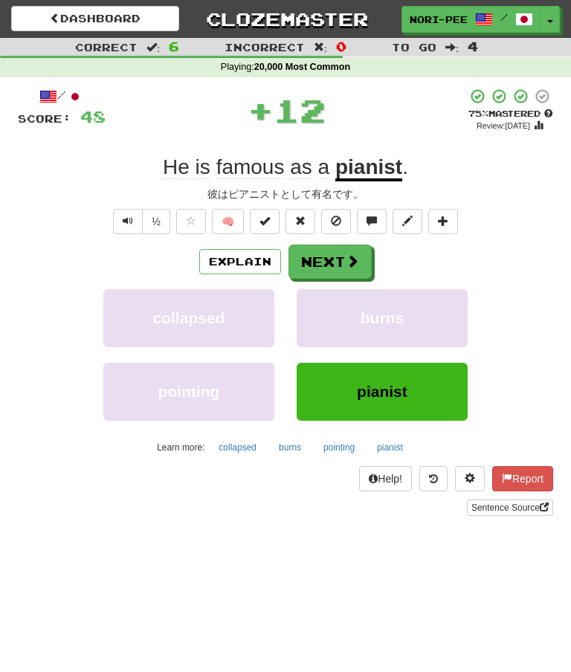
click at [337, 256] on button "Next" at bounding box center [329, 262] width 83 height 34
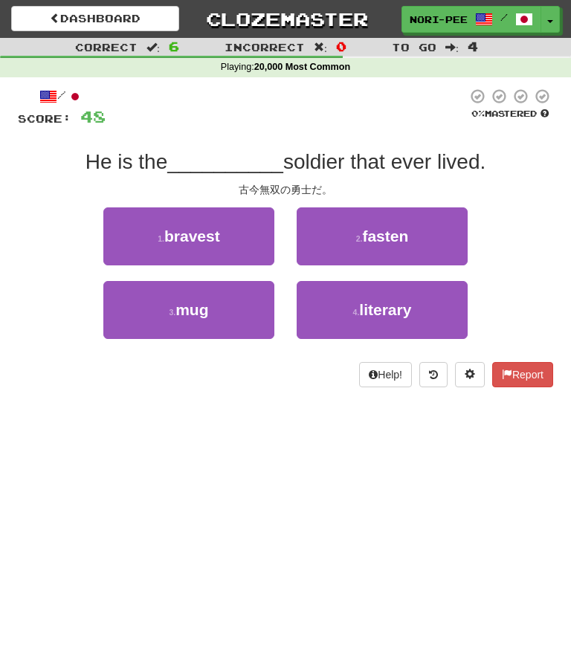
click at [219, 241] on span "bravest" at bounding box center [192, 235] width 56 height 17
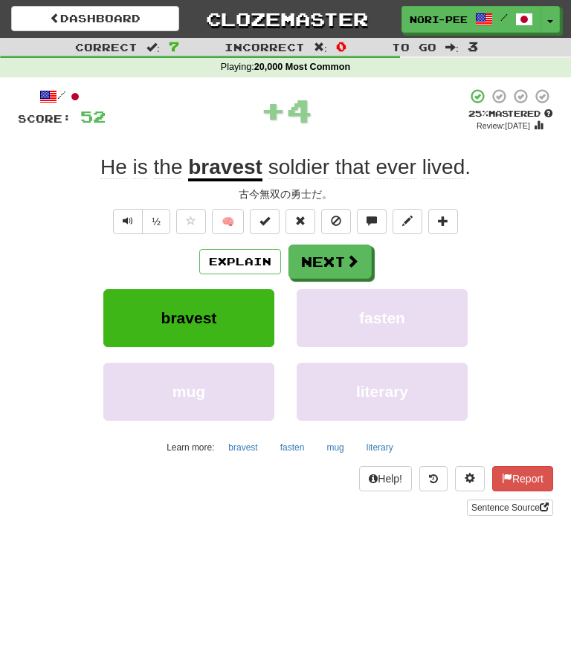
click at [334, 256] on button "Next" at bounding box center [329, 262] width 83 height 34
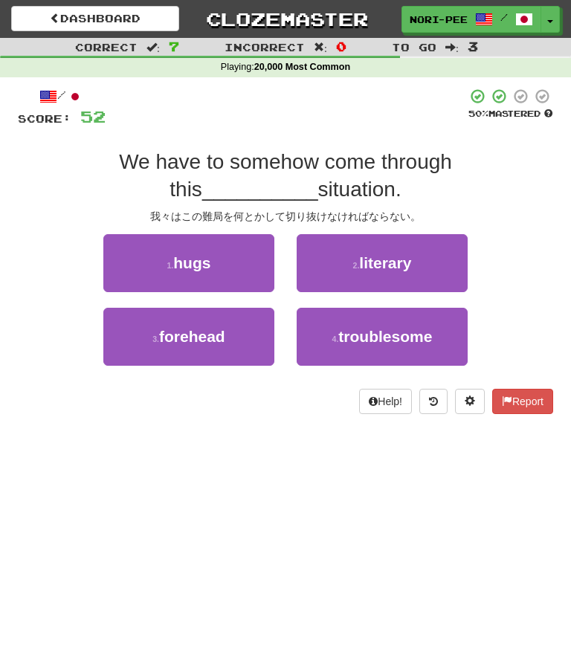
click at [221, 340] on span "forehead" at bounding box center [192, 336] width 66 height 17
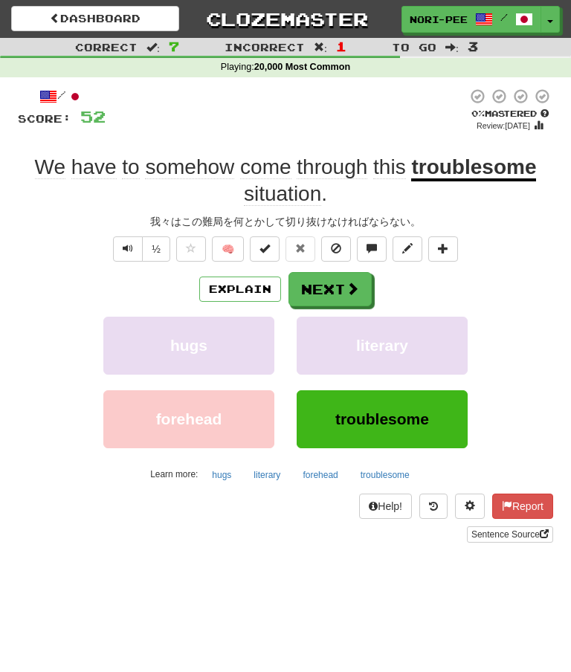
click at [323, 280] on button "Next" at bounding box center [329, 289] width 83 height 34
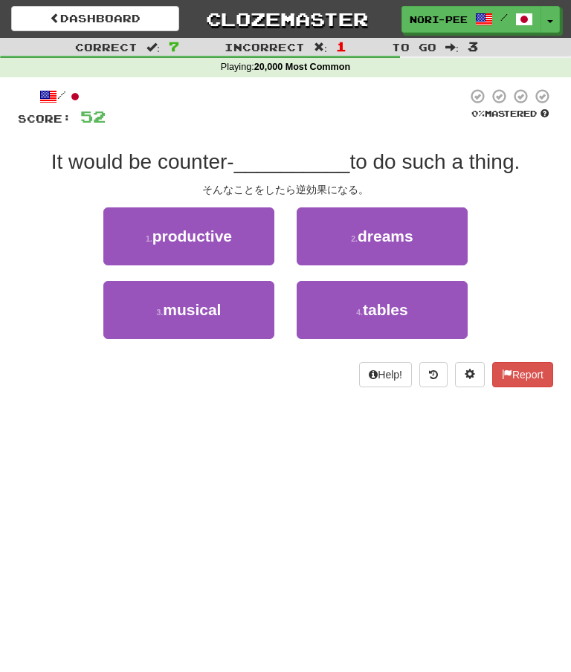
click at [361, 303] on button "4 . tables" at bounding box center [382, 310] width 171 height 58
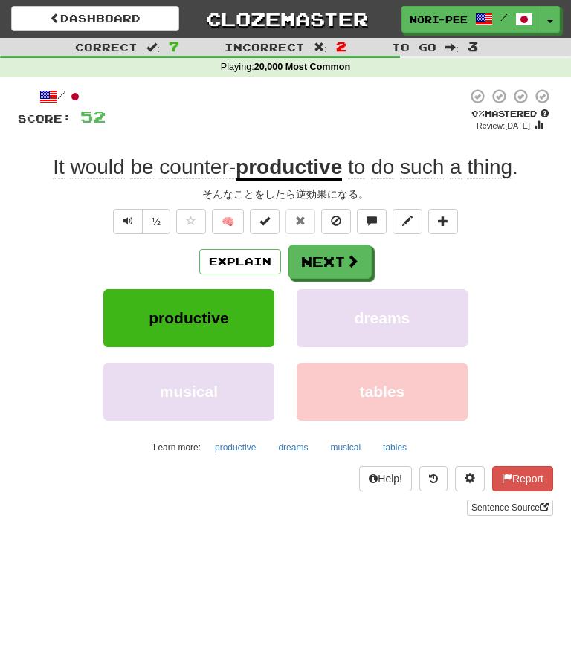
click at [334, 248] on button "Next" at bounding box center [329, 262] width 83 height 34
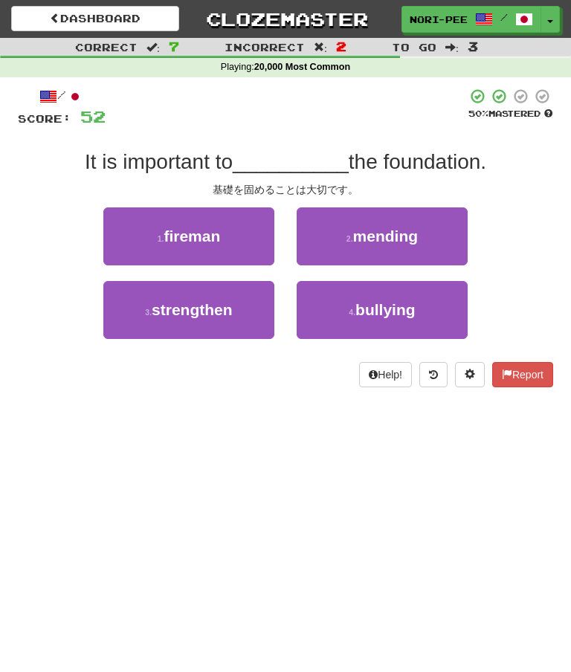
click at [234, 314] on button "3 . strengthen" at bounding box center [188, 310] width 171 height 58
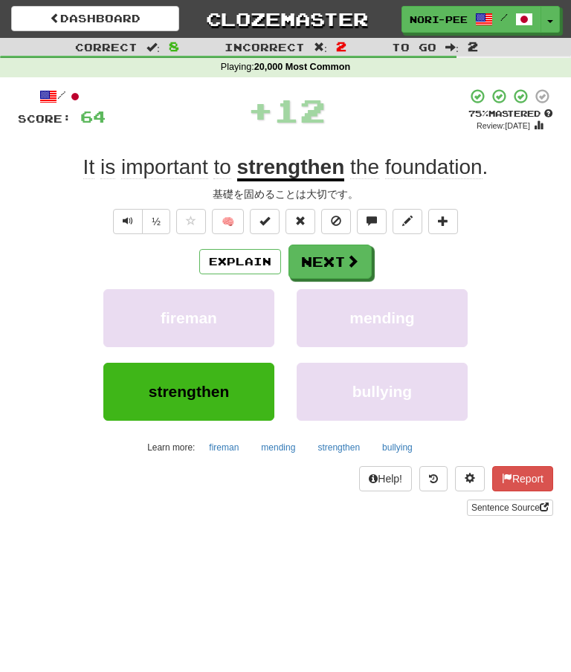
click at [339, 253] on button "Next" at bounding box center [329, 262] width 83 height 34
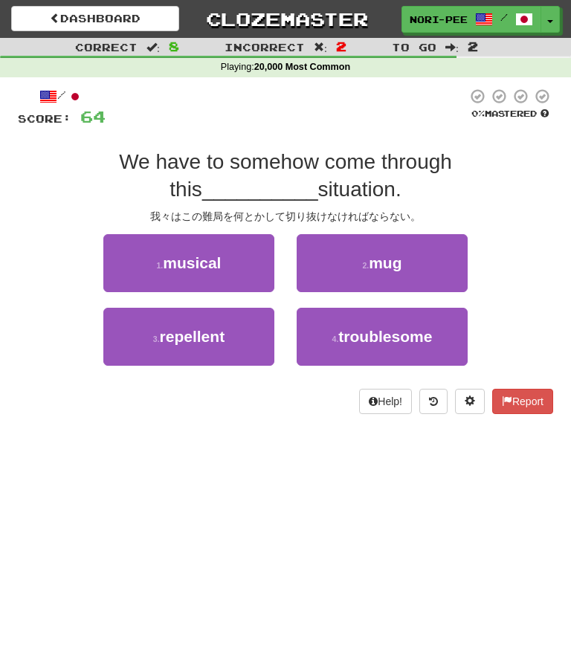
click at [354, 331] on span "troublesome" at bounding box center [385, 336] width 94 height 17
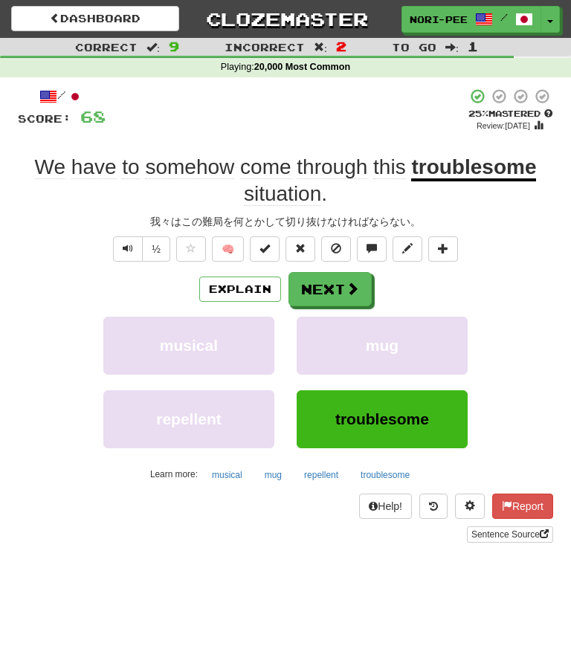
click at [340, 272] on button "Next" at bounding box center [329, 289] width 83 height 34
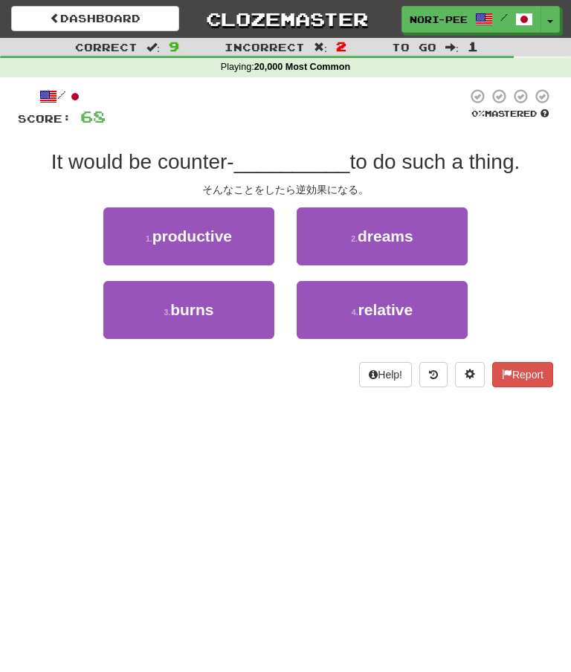
click at [230, 227] on span "productive" at bounding box center [192, 235] width 80 height 17
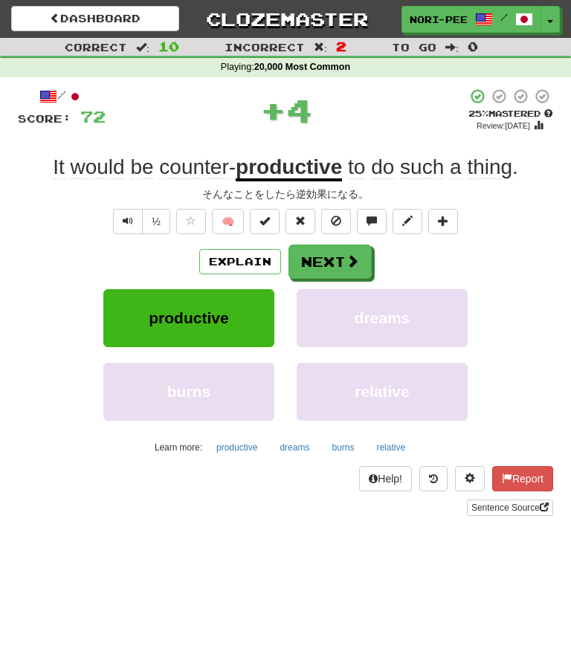
click at [349, 247] on button "Next" at bounding box center [329, 262] width 83 height 34
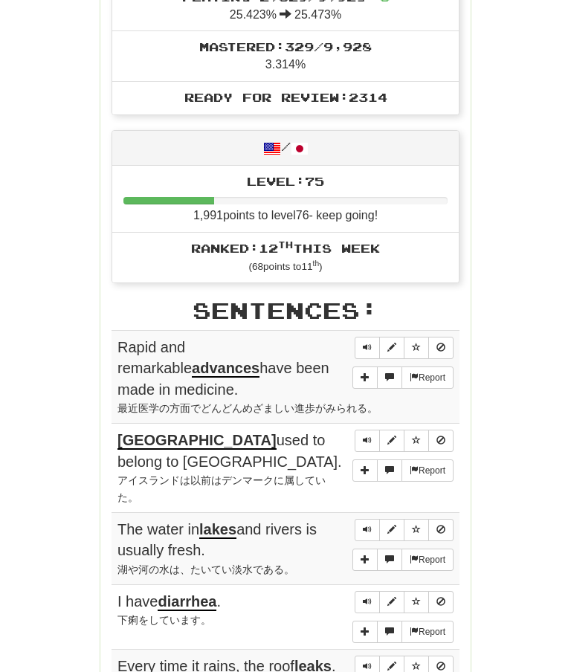
scroll to position [571, 0]
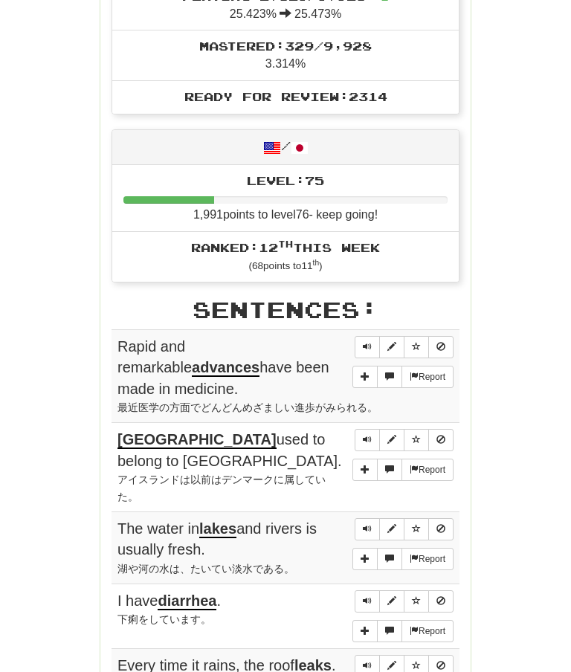
click at [374, 337] on button "Sentence controls" at bounding box center [367, 348] width 25 height 22
click at [508, 307] on div "Round Results Stats: Score: + 72 Time: 1 : 23 New: 5 Review: 5 Correct: 10 Inco…" at bounding box center [285, 359] width 535 height 1494
click at [370, 342] on span "Sentence controls" at bounding box center [367, 346] width 9 height 9
click at [511, 315] on div "Round Results Stats: Score: + 72 Time: 1 : 23 New: 5 Review: 5 Correct: 10 Inco…" at bounding box center [285, 359] width 535 height 1494
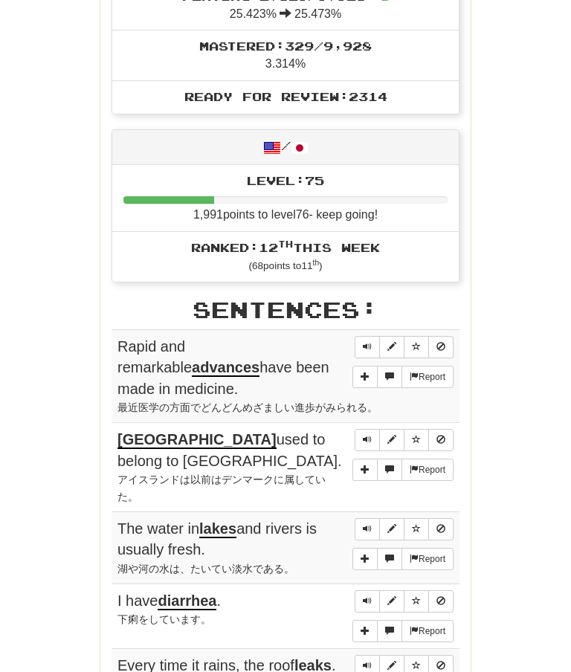
click at [372, 336] on button "Sentence controls" at bounding box center [367, 347] width 25 height 22
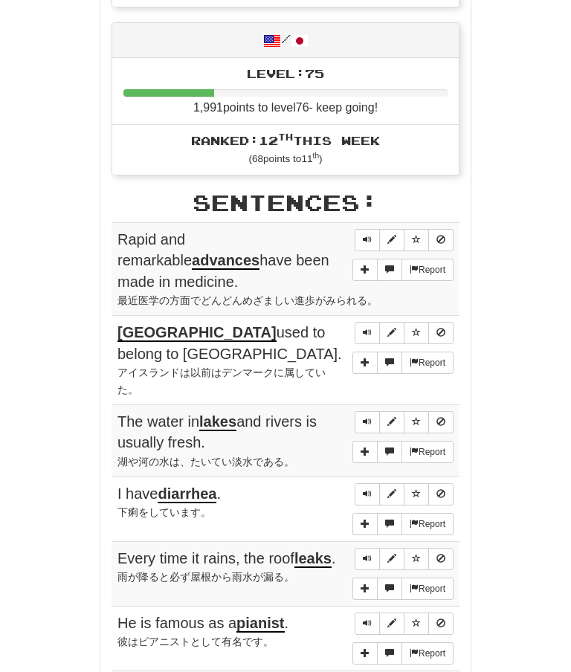
scroll to position [681, 0]
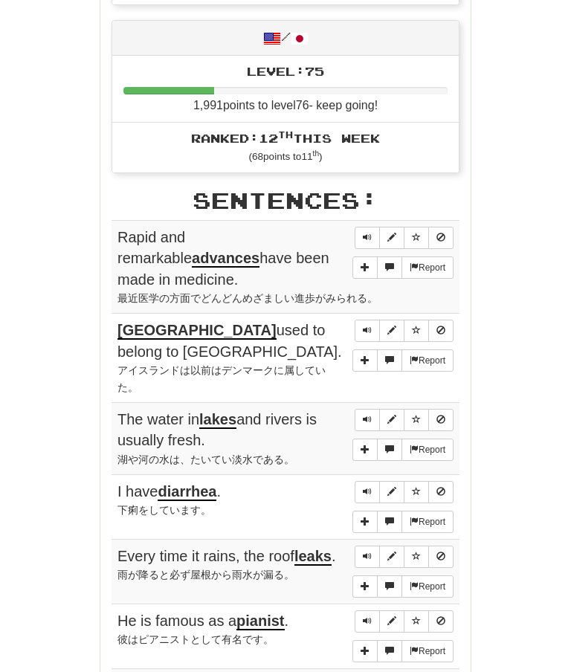
click at [367, 326] on span "Sentence controls" at bounding box center [367, 330] width 9 height 9
click at [373, 409] on button "Sentence controls" at bounding box center [367, 420] width 25 height 22
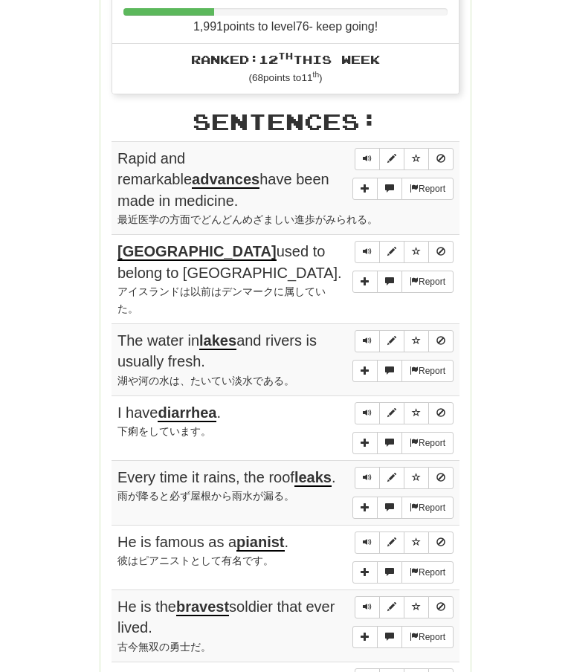
scroll to position [760, 0]
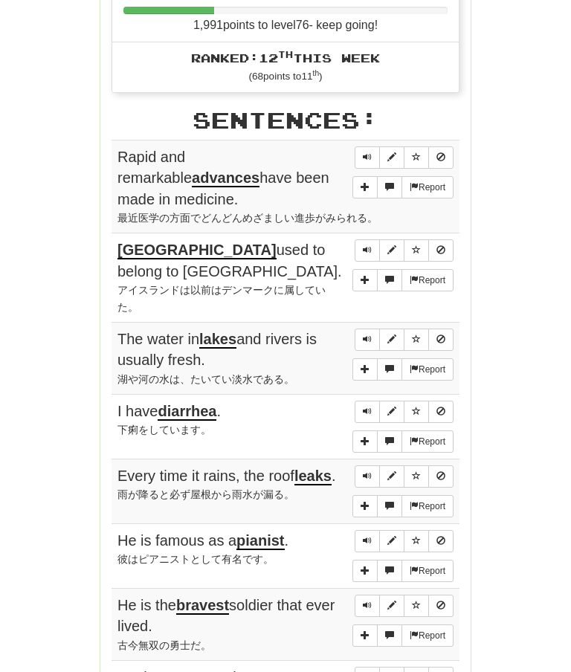
click at [508, 282] on div "Round Results Stats: Score: + 72 Time: 1 : 23 New: 5 Review: 5 Correct: 10 Inco…" at bounding box center [285, 170] width 535 height 1494
click at [378, 329] on button "Sentence controls" at bounding box center [367, 340] width 25 height 22
click at [371, 407] on span "Sentence controls" at bounding box center [367, 411] width 9 height 9
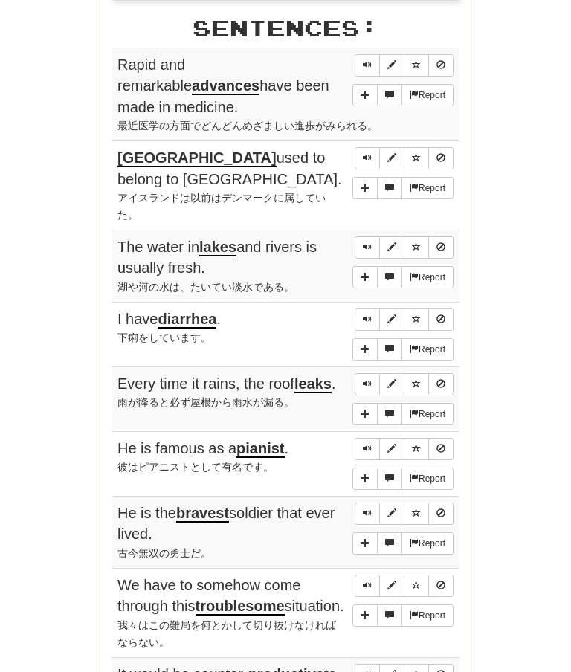
scroll to position [861, 0]
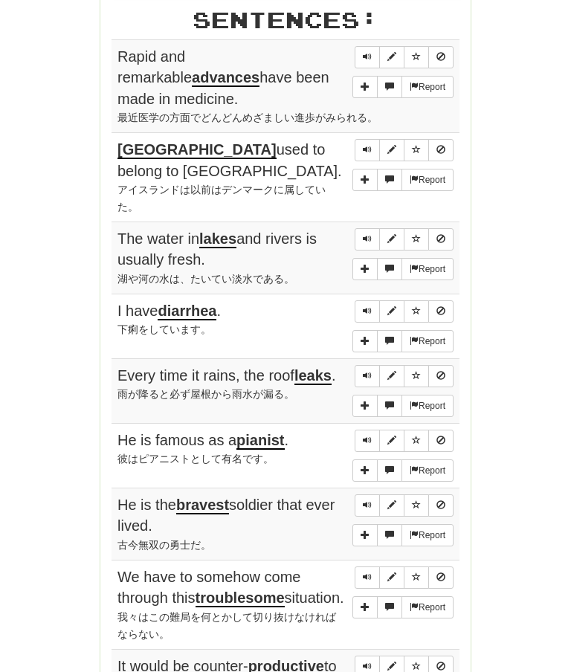
click at [378, 366] on button "Sentence controls" at bounding box center [367, 377] width 25 height 22
click at [366, 436] on span "Sentence controls" at bounding box center [367, 440] width 9 height 9
click at [499, 375] on div "Round Results Stats: Score: + 72 Time: 1 : 23 New: 5 Review: 5 Correct: 10 Inco…" at bounding box center [285, 69] width 535 height 1494
click at [371, 436] on span "Sentence controls" at bounding box center [367, 440] width 9 height 9
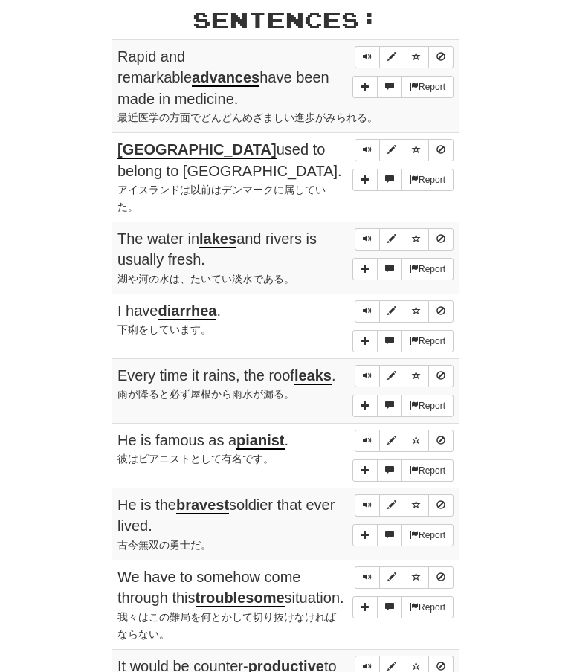
click at [377, 494] on button "Sentence controls" at bounding box center [367, 505] width 25 height 22
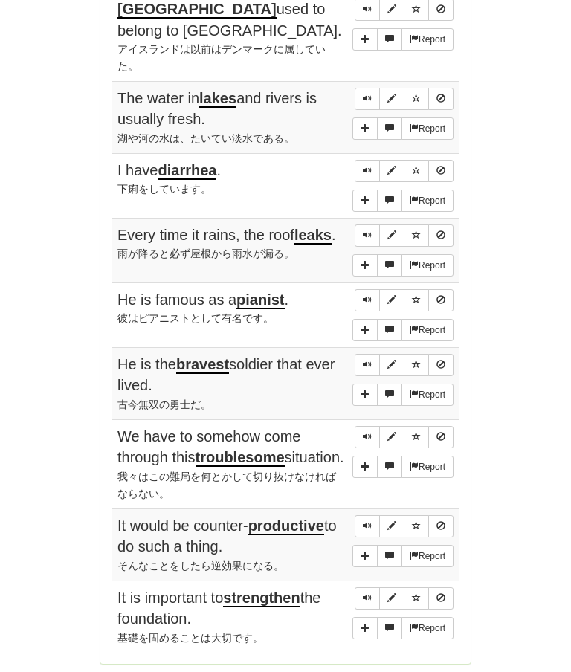
scroll to position [1007, 0]
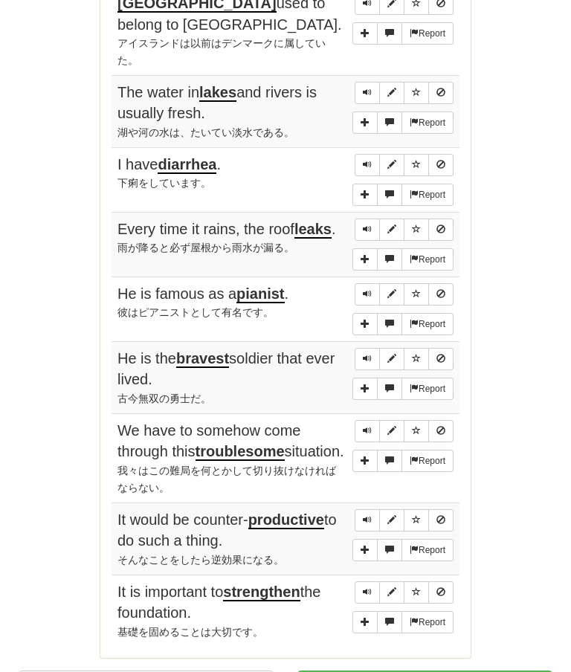
click at [370, 421] on button "Sentence controls" at bounding box center [367, 432] width 25 height 22
click at [372, 420] on button "Sentence controls" at bounding box center [367, 431] width 25 height 22
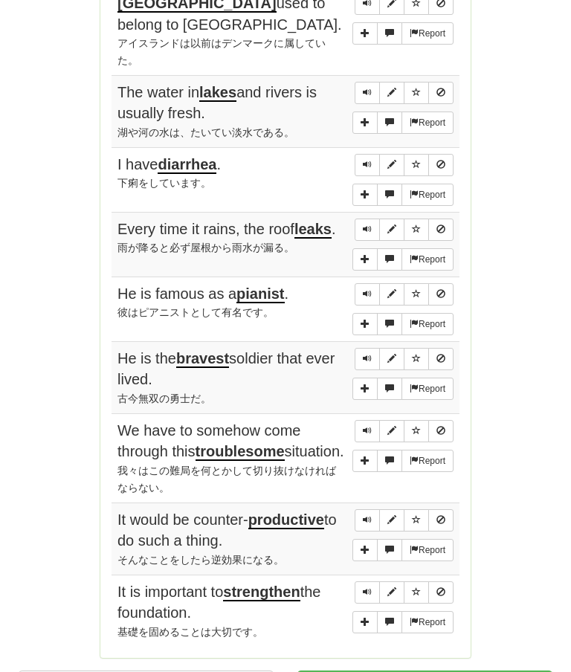
click at [378, 420] on button "Sentence controls" at bounding box center [367, 431] width 25 height 22
click at [380, 420] on button "Sentence controls" at bounding box center [391, 431] width 25 height 22
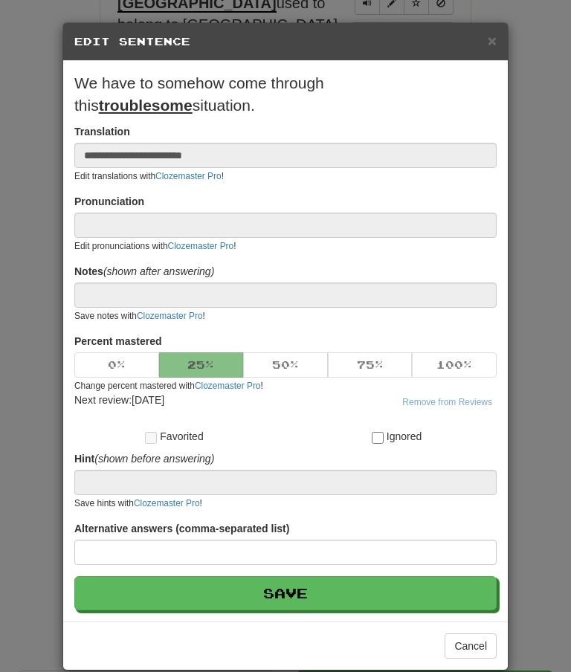
click at [471, 644] on button "Cancel" at bounding box center [470, 645] width 52 height 25
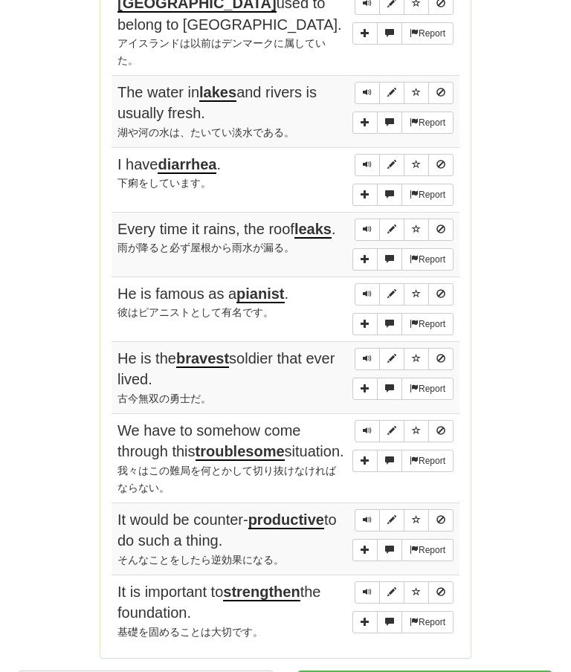
click at [369, 426] on span "Sentence controls" at bounding box center [367, 430] width 9 height 9
click at [366, 420] on button "Sentence controls" at bounding box center [367, 431] width 25 height 22
click at [371, 515] on span "Sentence controls" at bounding box center [367, 519] width 9 height 9
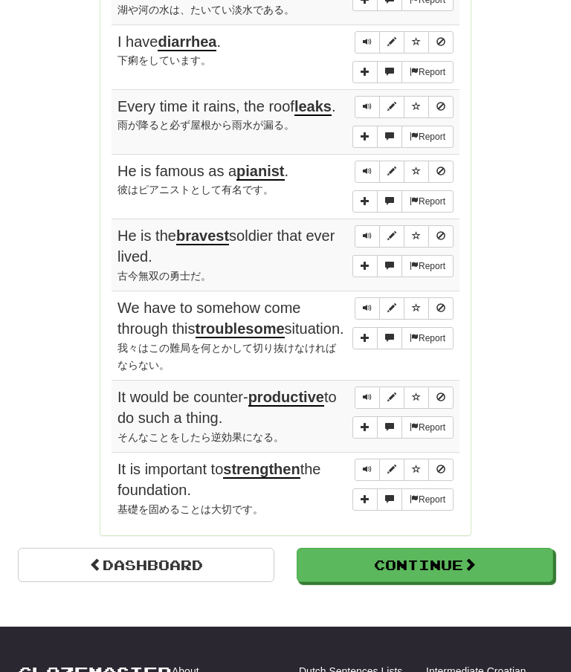
scroll to position [1130, 0]
click at [365, 392] on span "Sentence controls" at bounding box center [367, 396] width 9 height 9
click at [366, 465] on span "Sentence controls" at bounding box center [367, 469] width 9 height 9
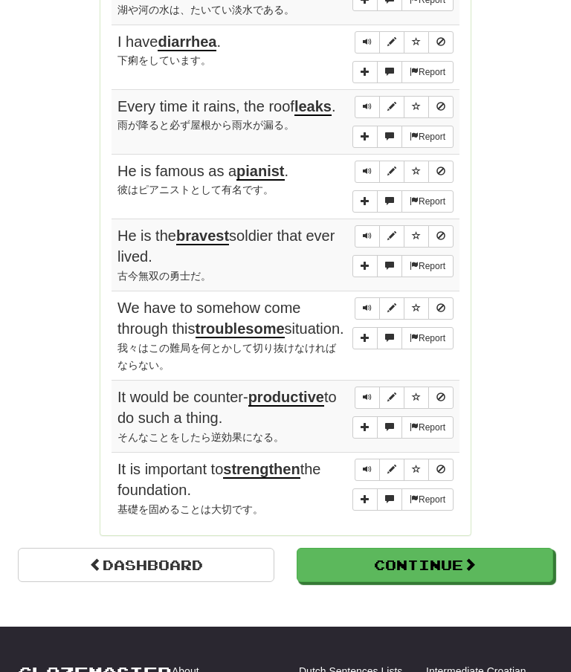
click at [373, 459] on button "Sentence controls" at bounding box center [367, 470] width 25 height 22
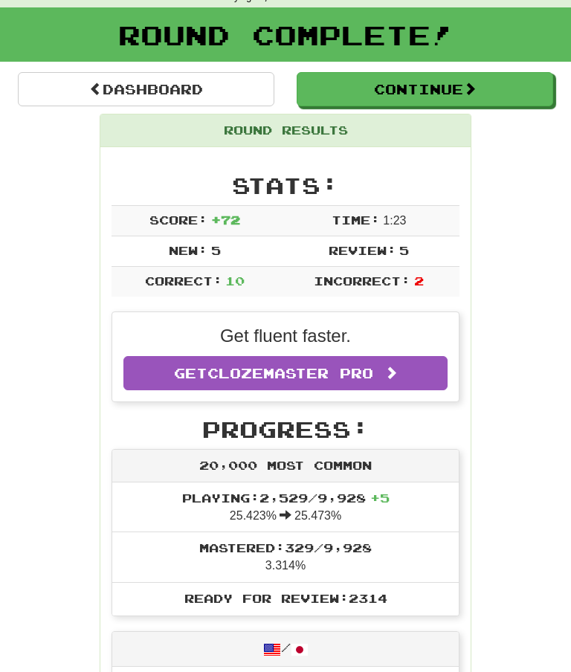
scroll to position [0, 0]
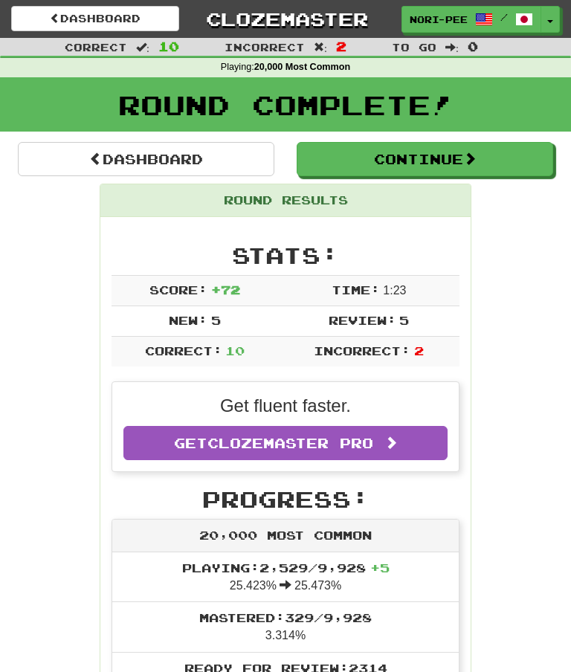
click at [222, 154] on link "Dashboard" at bounding box center [146, 159] width 256 height 34
